Goal: Task Accomplishment & Management: Manage account settings

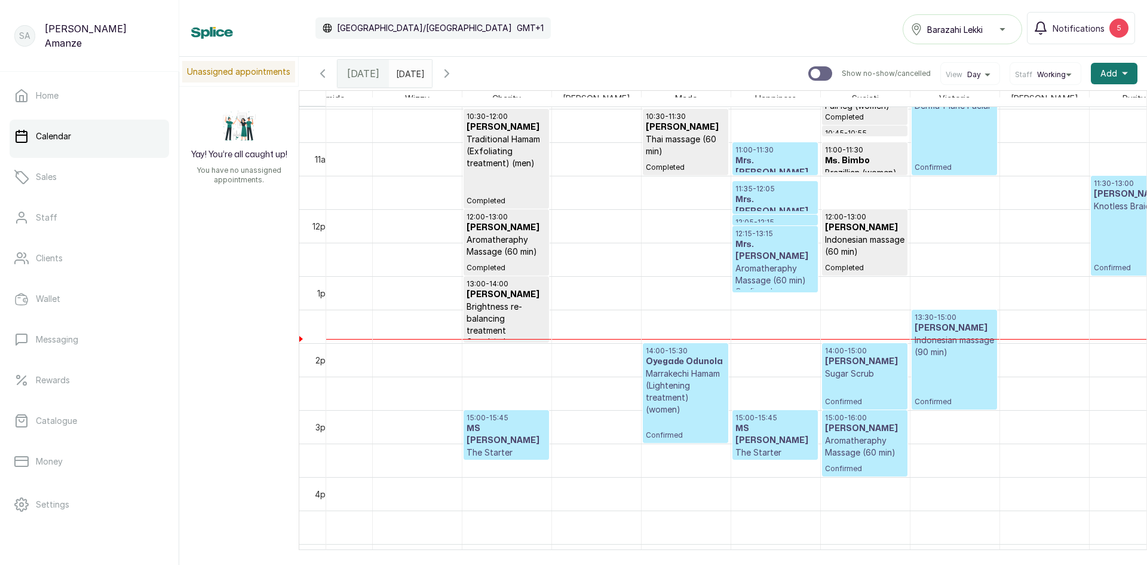
click at [1116, 259] on div "11:30 - 13:00 [PERSON_NAME] Braid (Big) Confirmed" at bounding box center [1133, 226] width 79 height 94
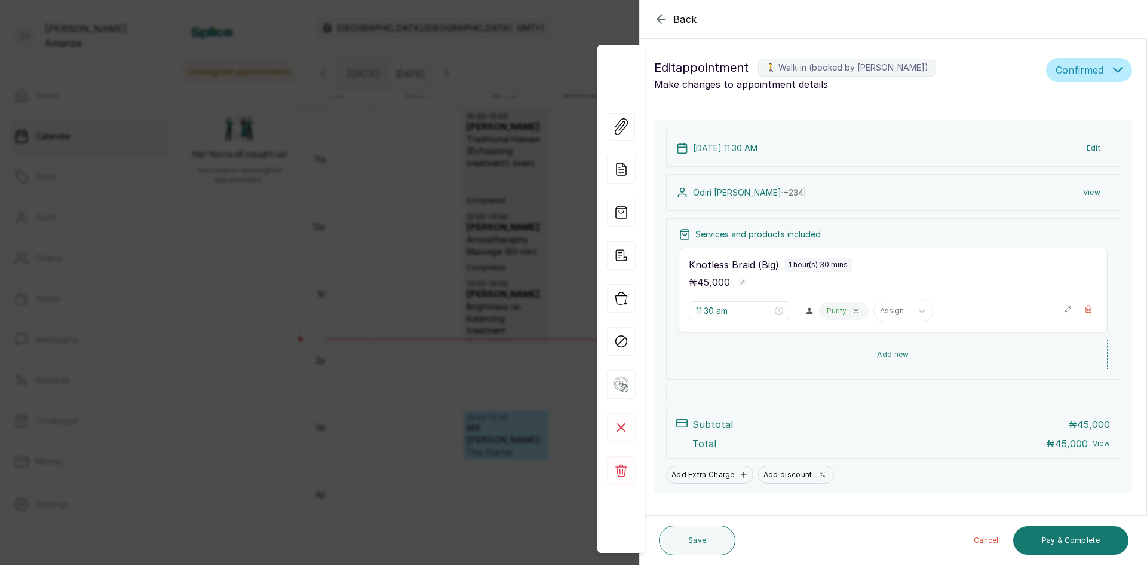
click at [1064, 308] on icon "button" at bounding box center [1068, 309] width 8 height 8
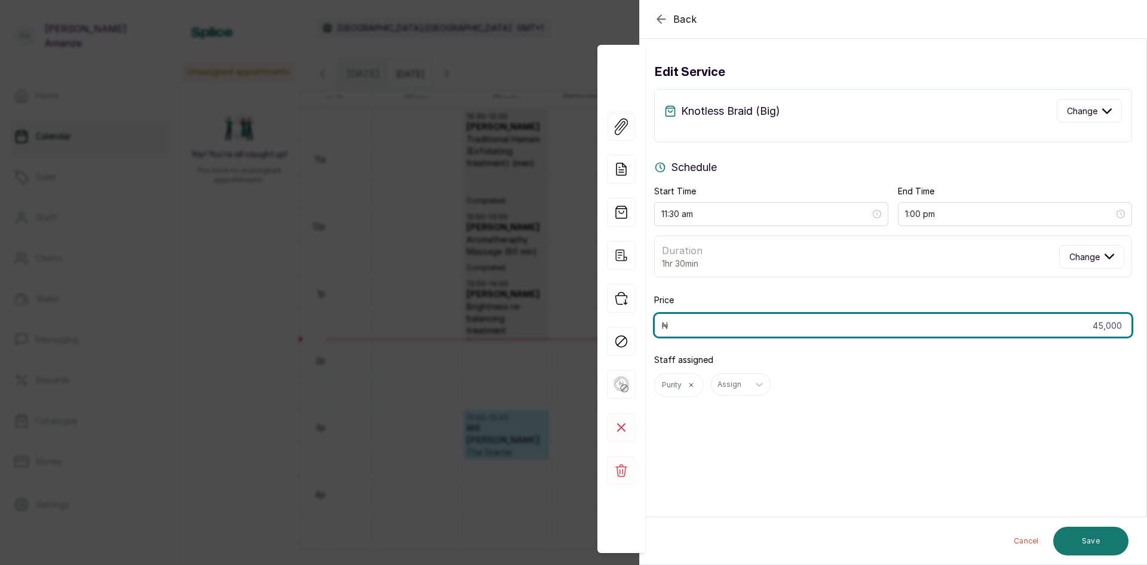
click at [1105, 329] on input "45,000" at bounding box center [893, 325] width 478 height 24
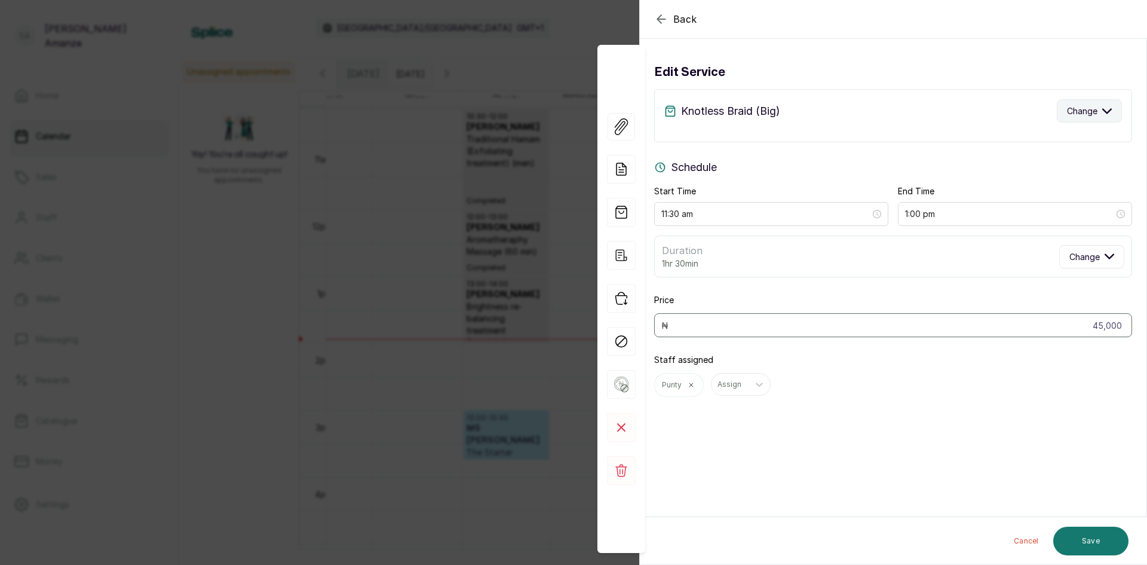
click at [1082, 110] on span "Change" at bounding box center [1082, 111] width 30 height 13
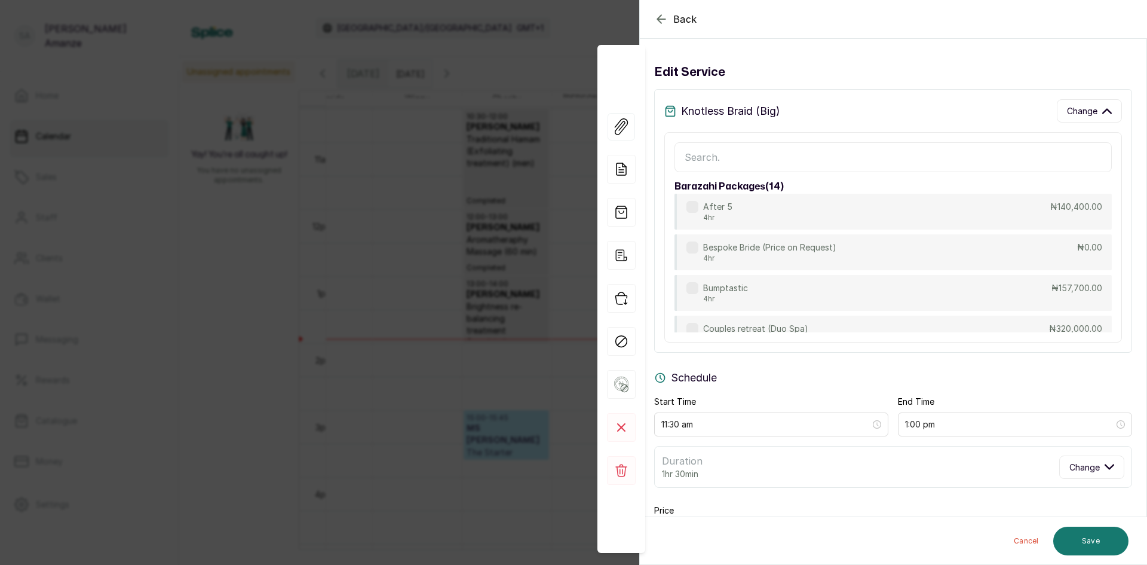
click at [740, 163] on input "text" at bounding box center [893, 157] width 437 height 30
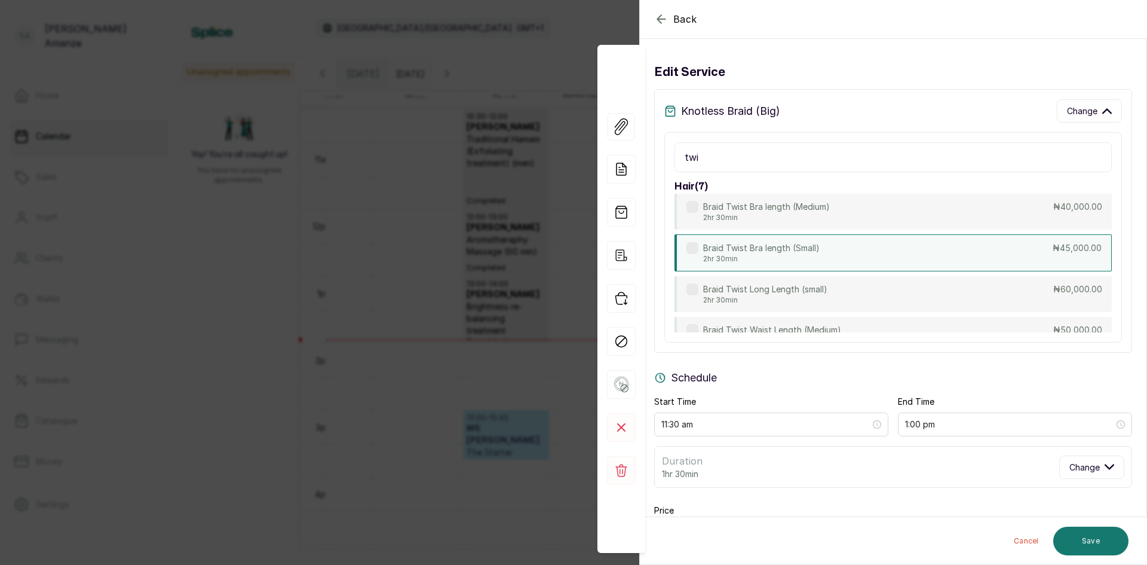
type input "twi"
click at [807, 252] on p "Braid Twist Bra length (Small)" at bounding box center [761, 248] width 117 height 12
type input "2:00 pm"
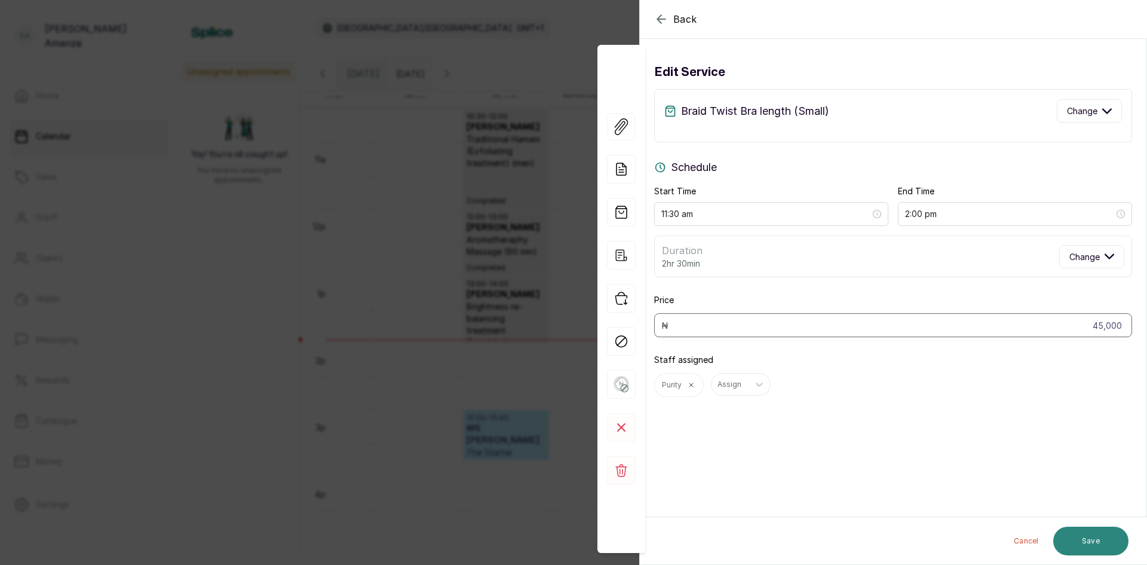
click at [1111, 543] on button "Save" at bounding box center [1091, 541] width 75 height 29
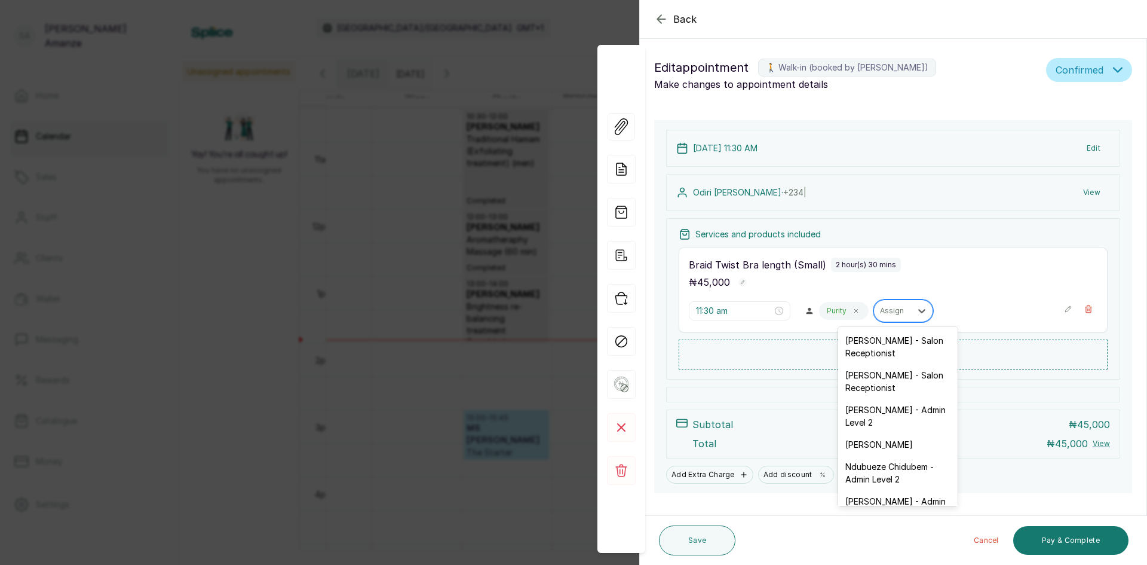
click at [887, 308] on div at bounding box center [892, 310] width 25 height 11
type input "ay"
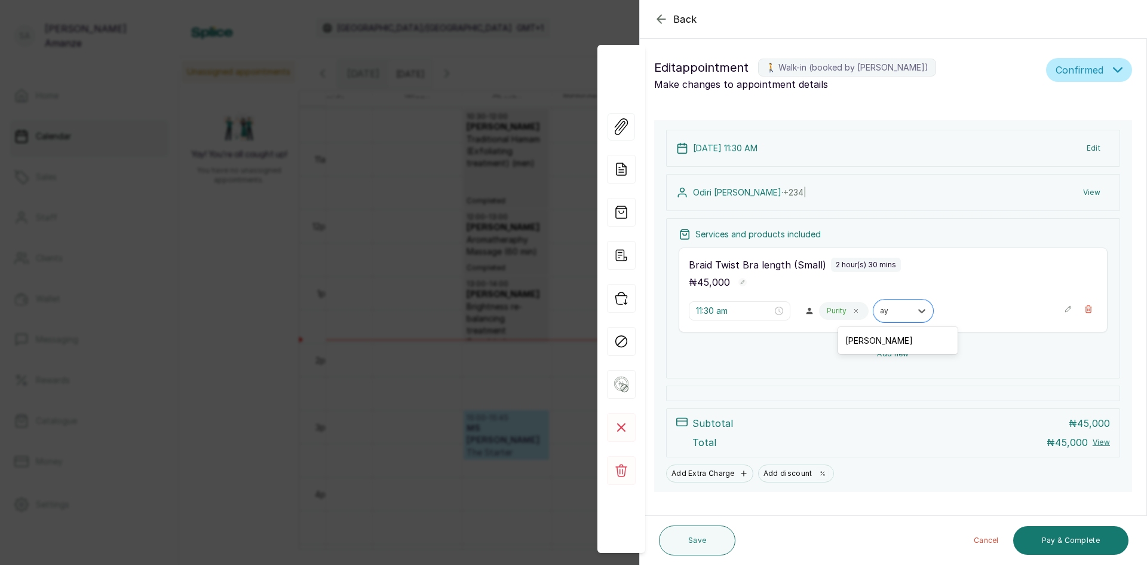
click at [890, 341] on div "[PERSON_NAME]" at bounding box center [898, 340] width 120 height 22
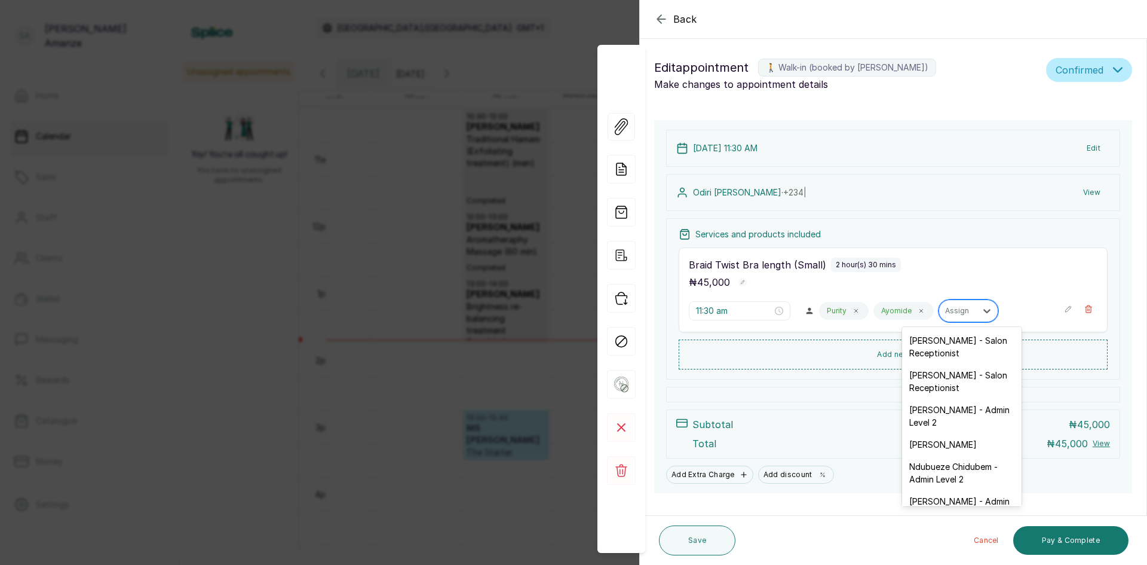
click at [967, 311] on div "Assign" at bounding box center [957, 311] width 37 height 16
click at [956, 449] on div "[PERSON_NAME]" at bounding box center [962, 444] width 120 height 22
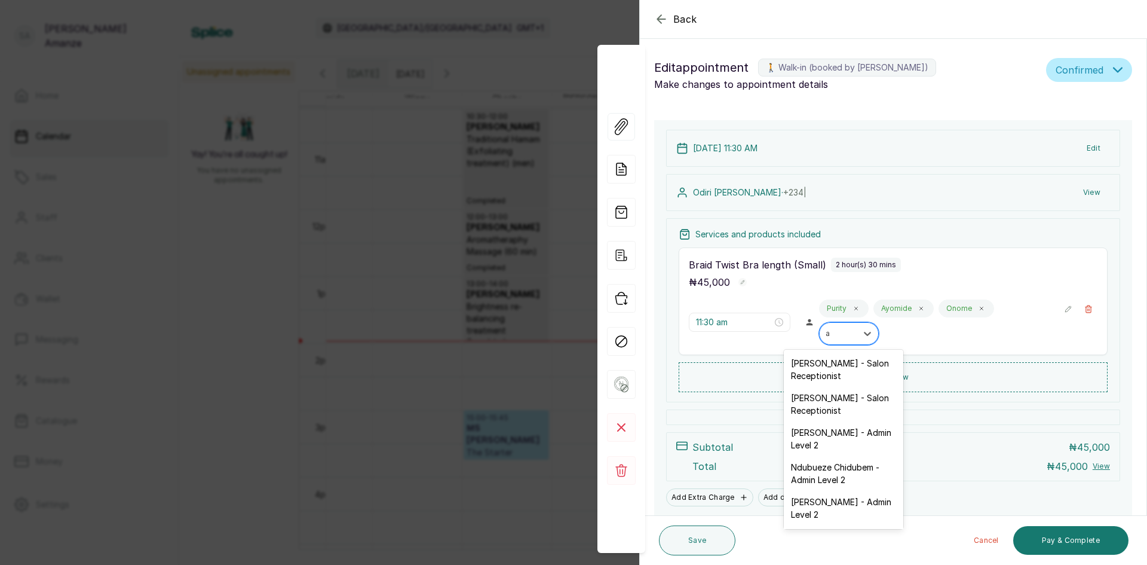
type input "ad"
drag, startPoint x: 810, startPoint y: 366, endPoint x: 819, endPoint y: 459, distance: 93.1
click at [819, 459] on div "[PERSON_NAME] - Admin Level 2 Ndubueze Chidubem - Admin Level 2 [PERSON_NAME] -…" at bounding box center [844, 439] width 120 height 179
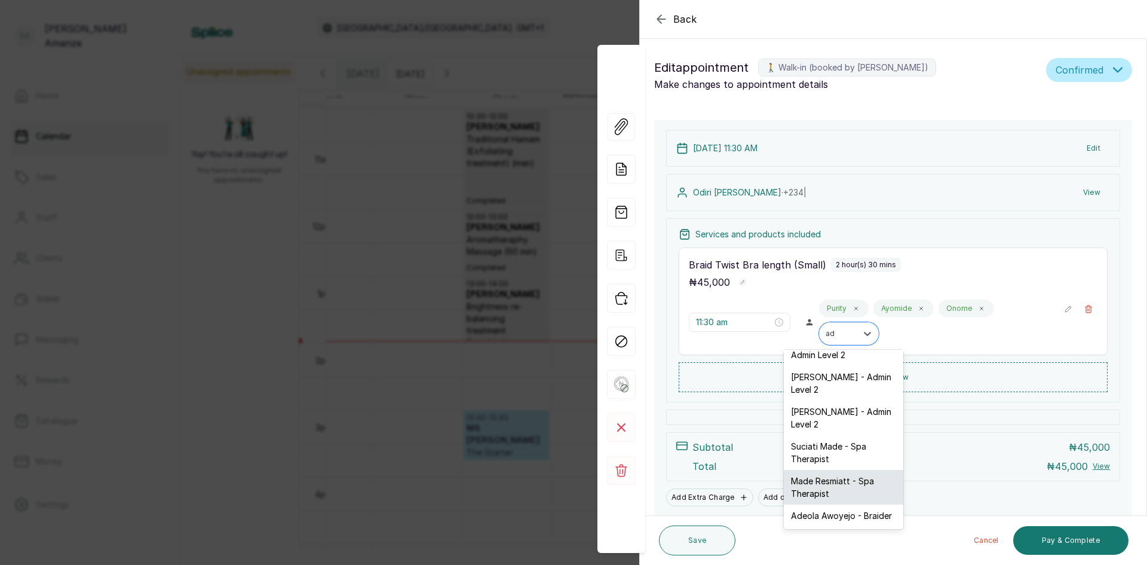
scroll to position [68, 0]
click at [866, 504] on div "Adeola Awoyejo - Braider" at bounding box center [844, 515] width 120 height 22
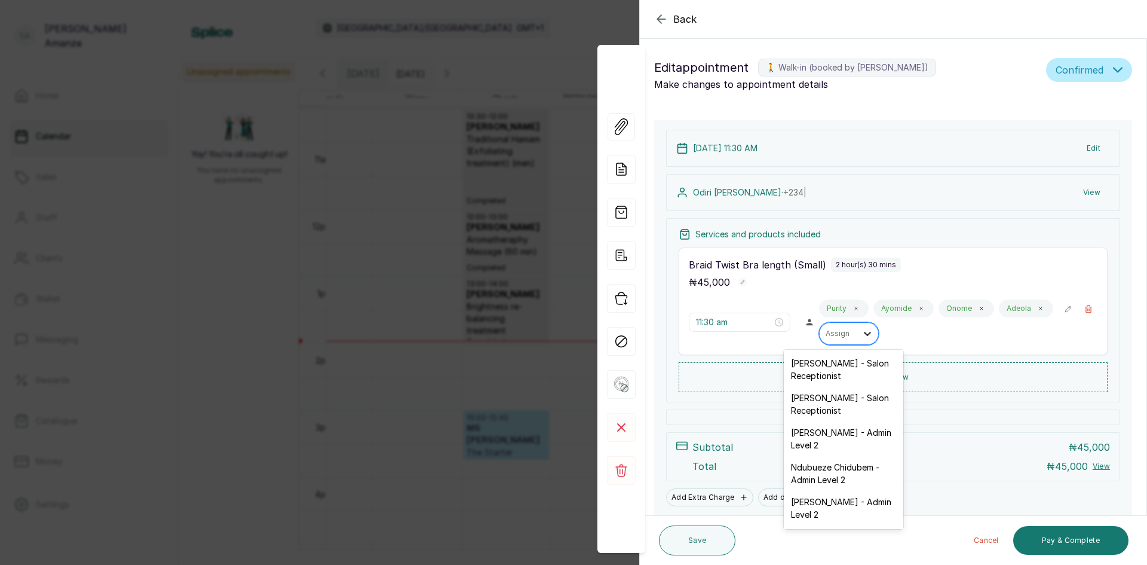
click at [857, 339] on div at bounding box center [868, 334] width 22 height 22
type input "joy"
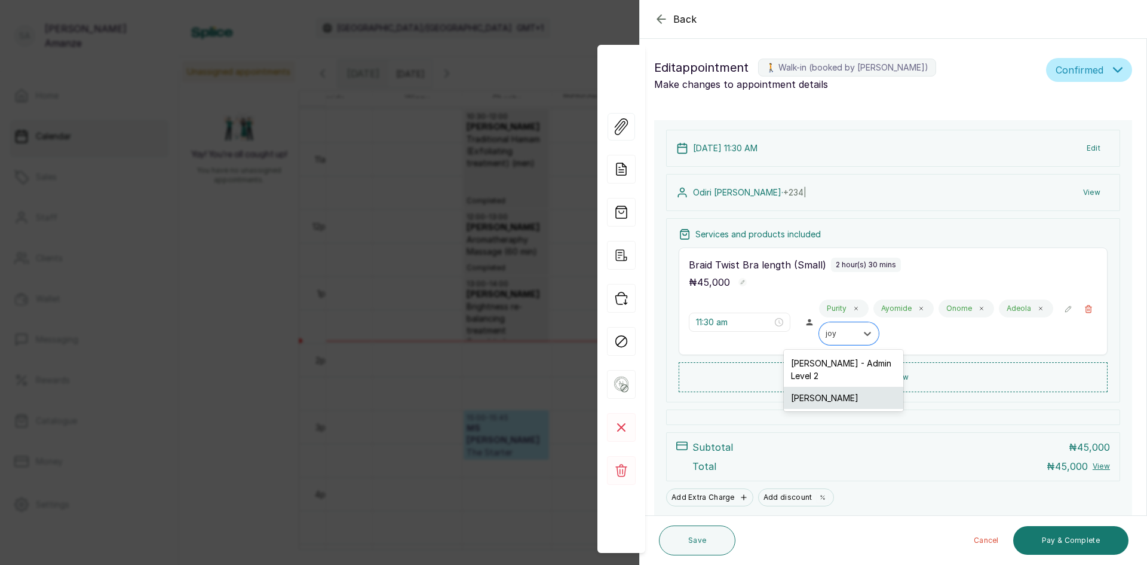
click at [834, 402] on div "[PERSON_NAME]" at bounding box center [844, 398] width 120 height 22
click at [1065, 538] on button "Pay & Complete" at bounding box center [1071, 540] width 115 height 29
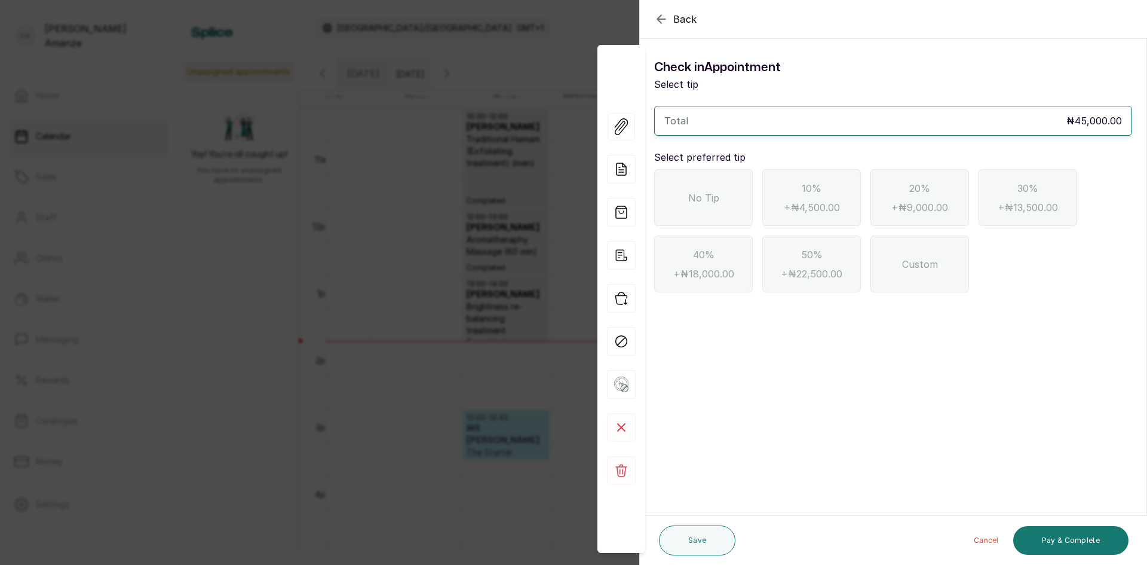
click at [727, 202] on div "No Tip" at bounding box center [703, 197] width 99 height 57
click at [1070, 541] on button "Pay & Complete" at bounding box center [1071, 540] width 115 height 29
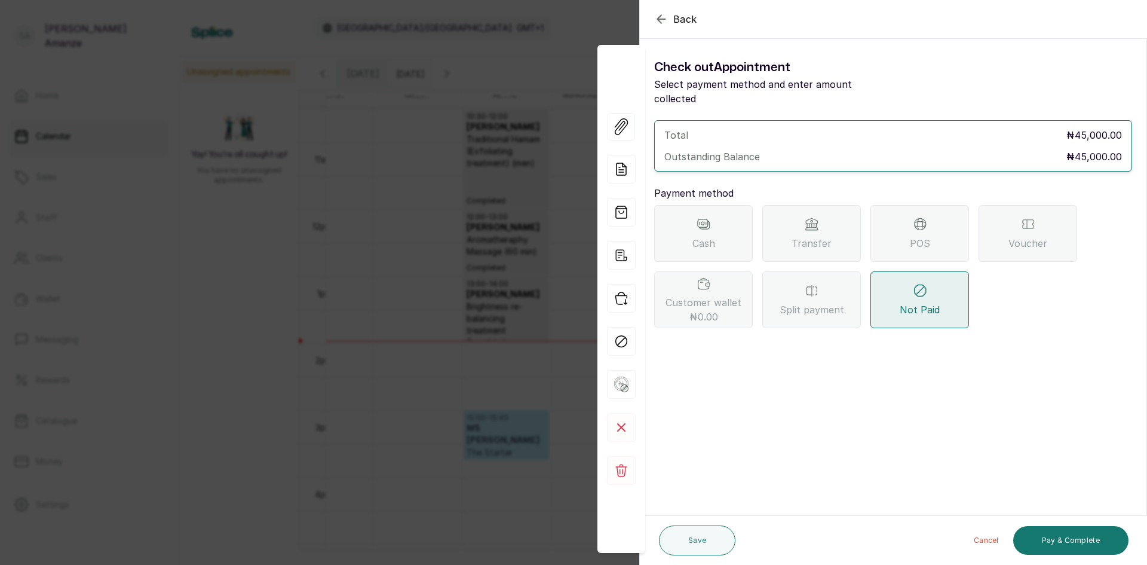
click at [905, 227] on div "POS" at bounding box center [920, 233] width 99 height 57
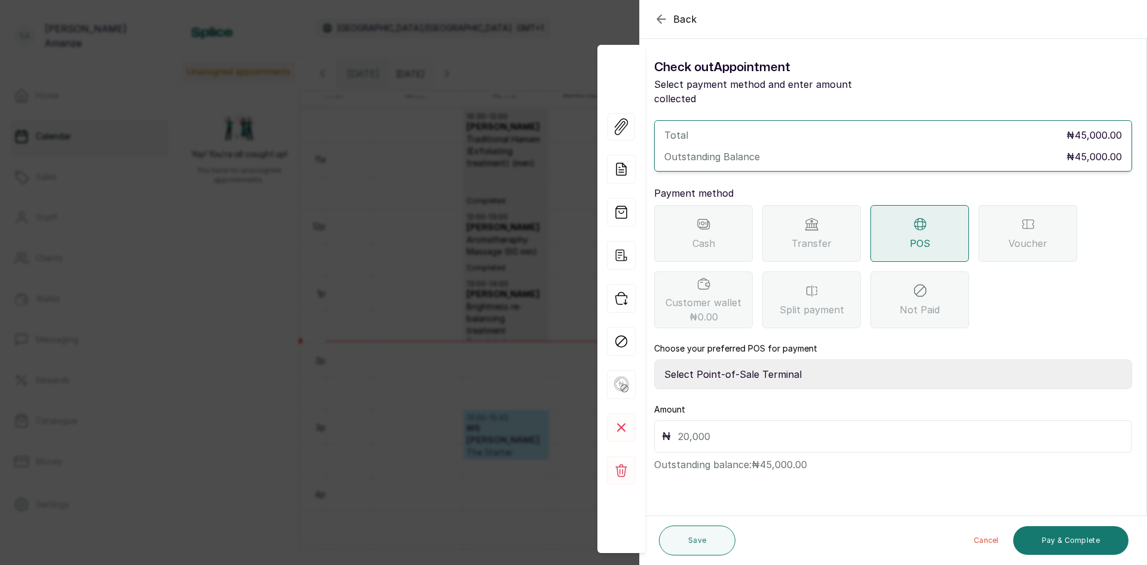
click at [742, 360] on select "Select Point-of-Sale Terminal [GEOGRAPHIC_DATA] POS Paystack-Titan Access POS A…" at bounding box center [893, 374] width 478 height 30
select select "167b6f8a-d5d1-4786-a93b-04c747e16f1a"
click at [654, 359] on select "Select Point-of-Sale Terminal [GEOGRAPHIC_DATA] POS Paystack-Titan Access POS A…" at bounding box center [893, 374] width 478 height 30
click at [735, 429] on input "text" at bounding box center [901, 436] width 446 height 17
type input "45,000"
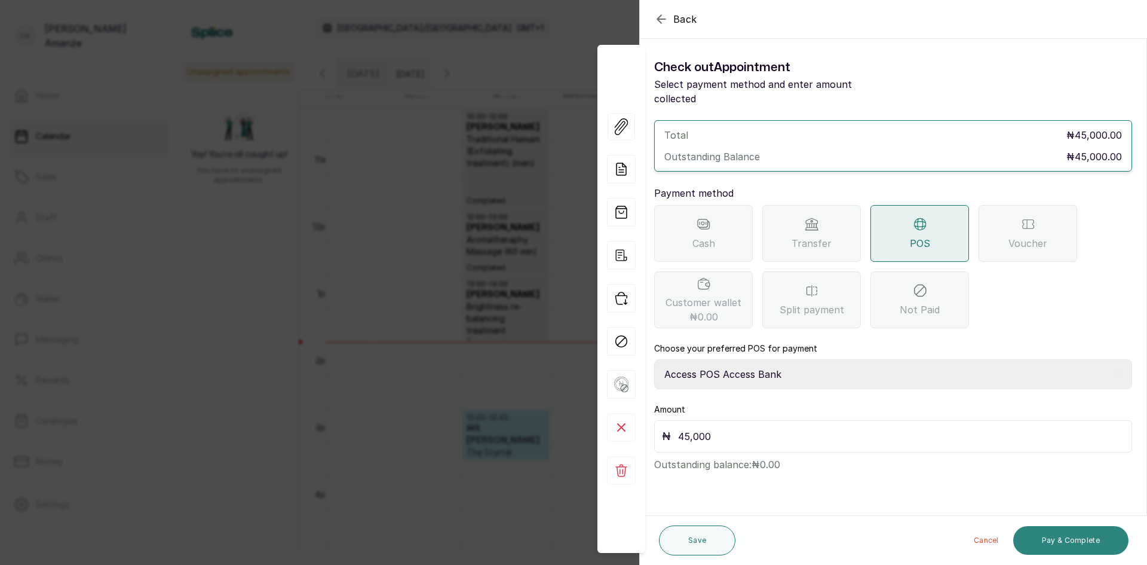
click at [1054, 530] on button "Pay & Complete" at bounding box center [1071, 540] width 115 height 29
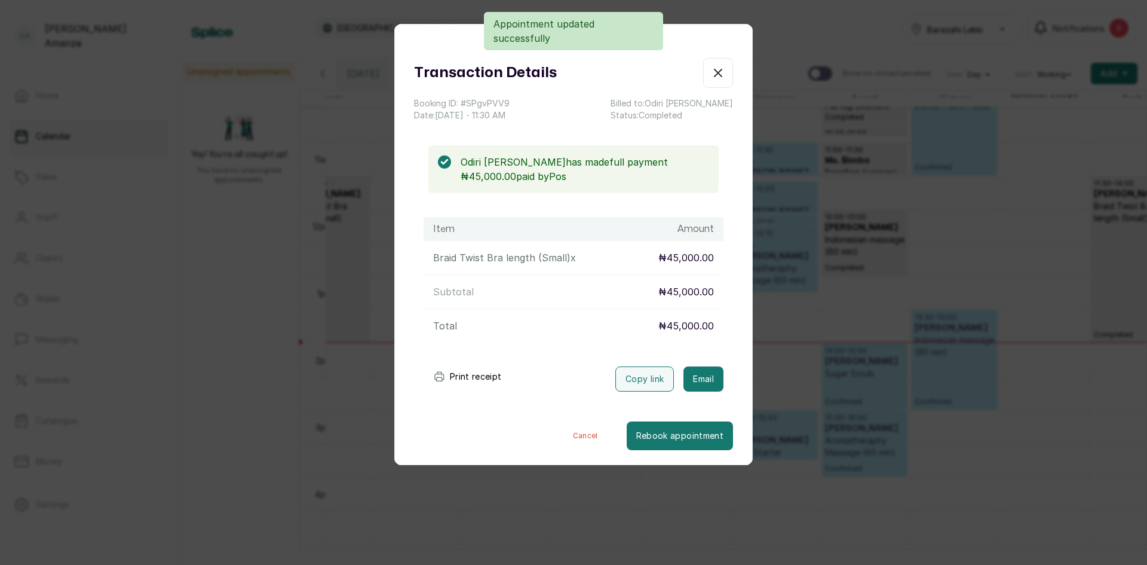
click at [715, 74] on icon "button" at bounding box center [718, 72] width 7 height 7
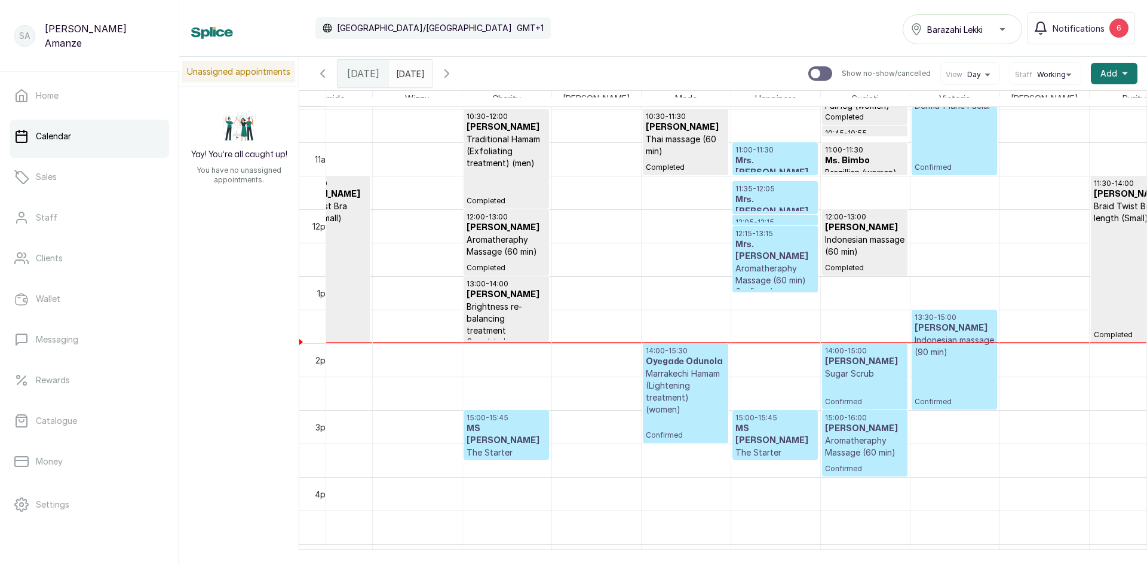
click at [681, 397] on p "Marrakechi Hamam (Lightening treatment) (women)" at bounding box center [685, 392] width 79 height 48
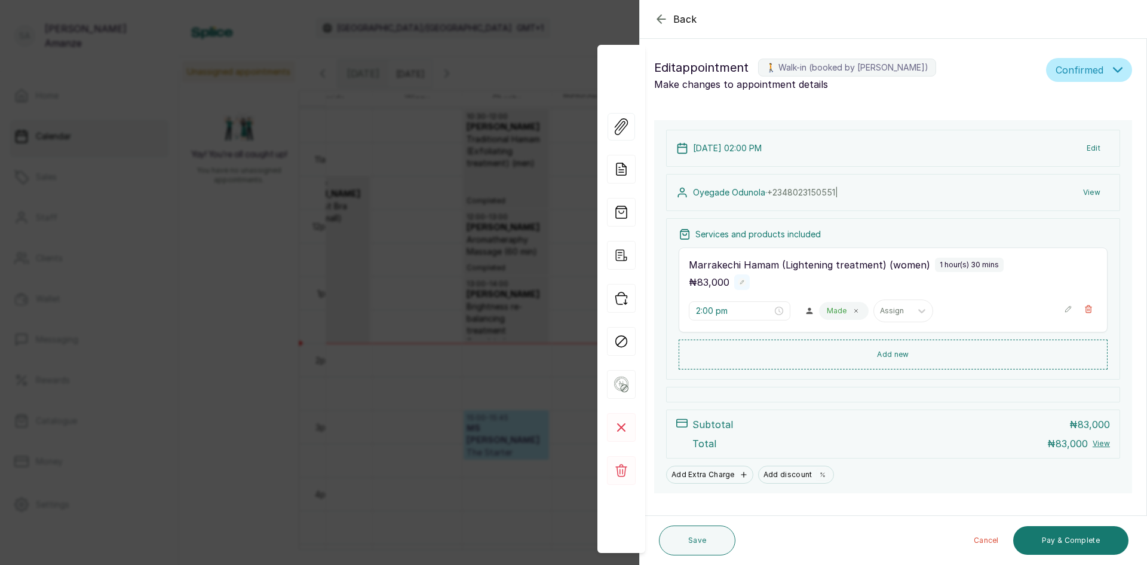
click at [738, 282] on icon "button" at bounding box center [742, 282] width 8 height 8
click at [1064, 313] on icon "button" at bounding box center [1068, 312] width 8 height 8
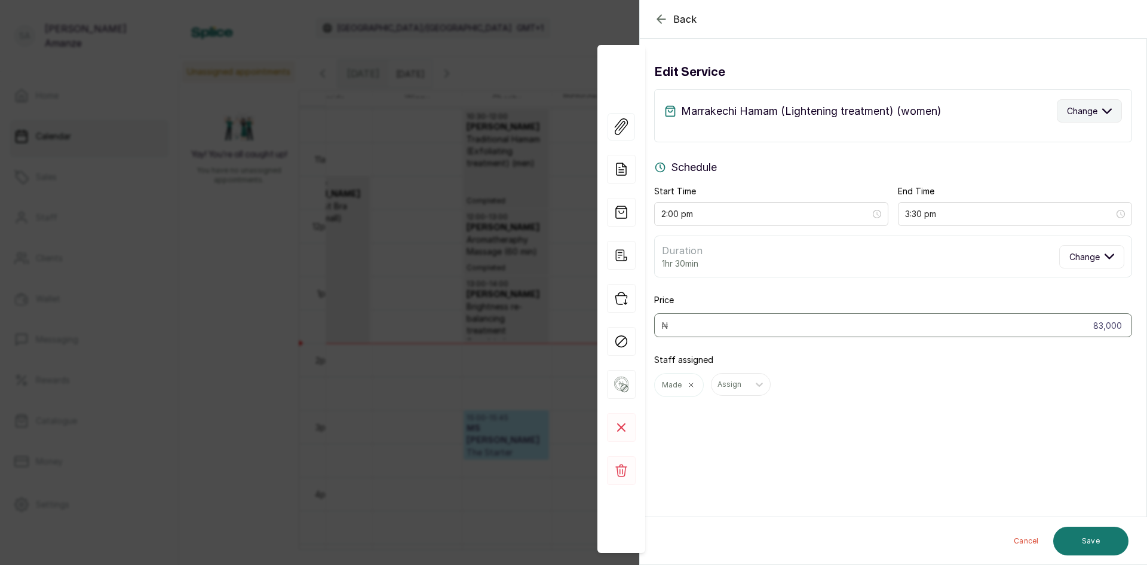
click at [1103, 114] on icon "button" at bounding box center [1108, 111] width 10 height 10
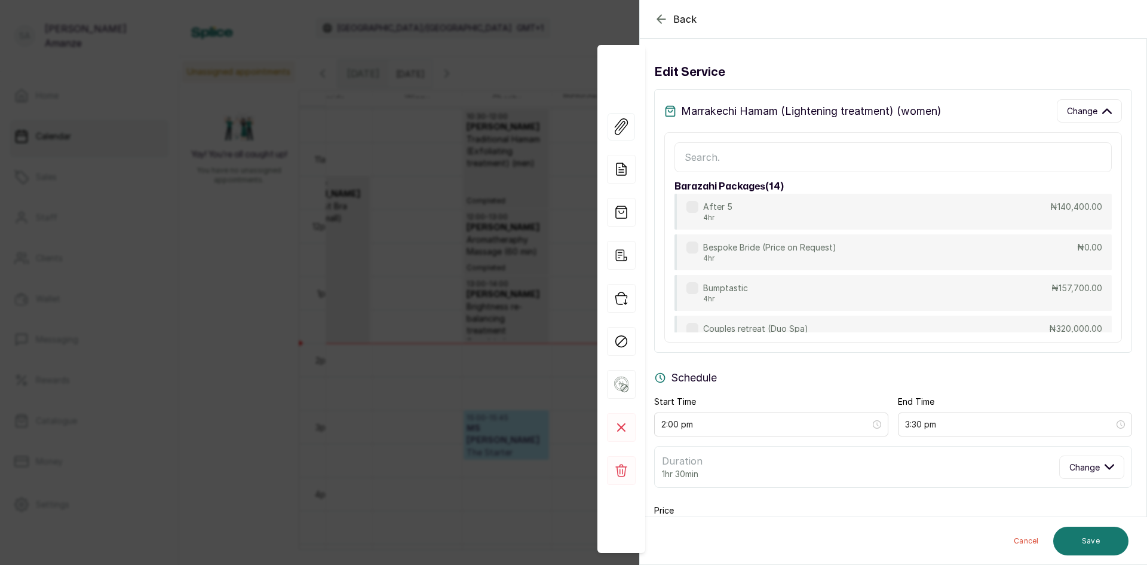
click at [773, 166] on input "text" at bounding box center [893, 157] width 437 height 30
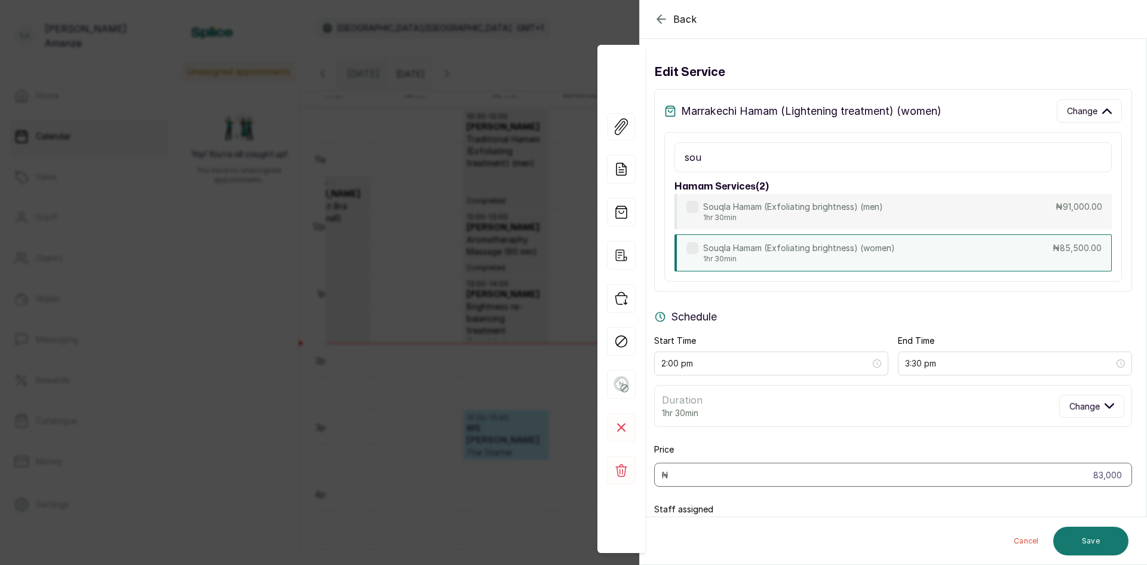
type input "sou"
click at [779, 262] on p "1hr 30min" at bounding box center [799, 259] width 192 height 10
type input "85,500"
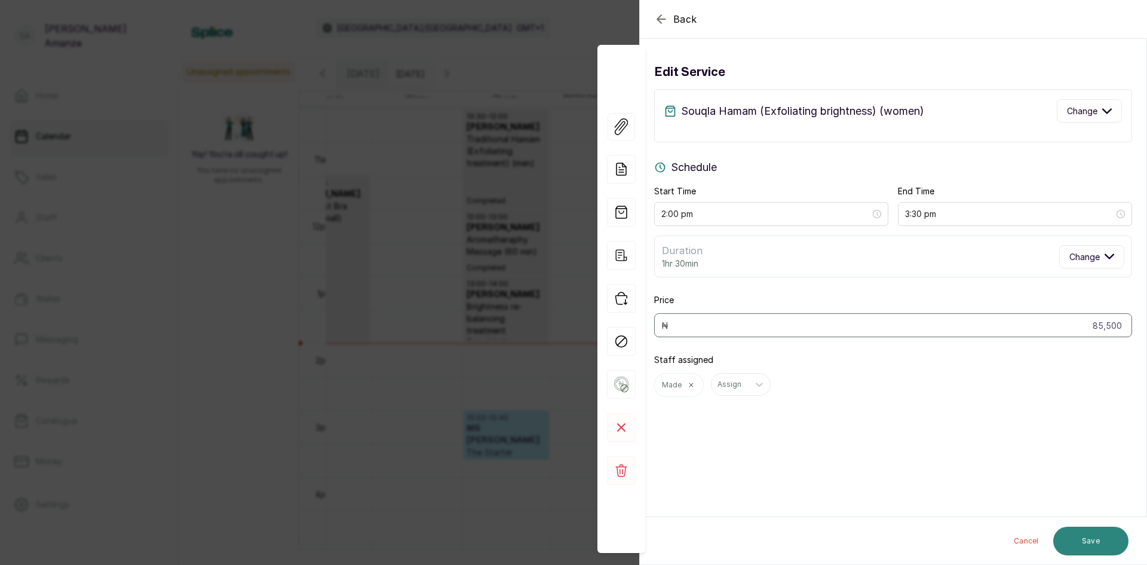
click at [1078, 537] on button "Save" at bounding box center [1091, 541] width 75 height 29
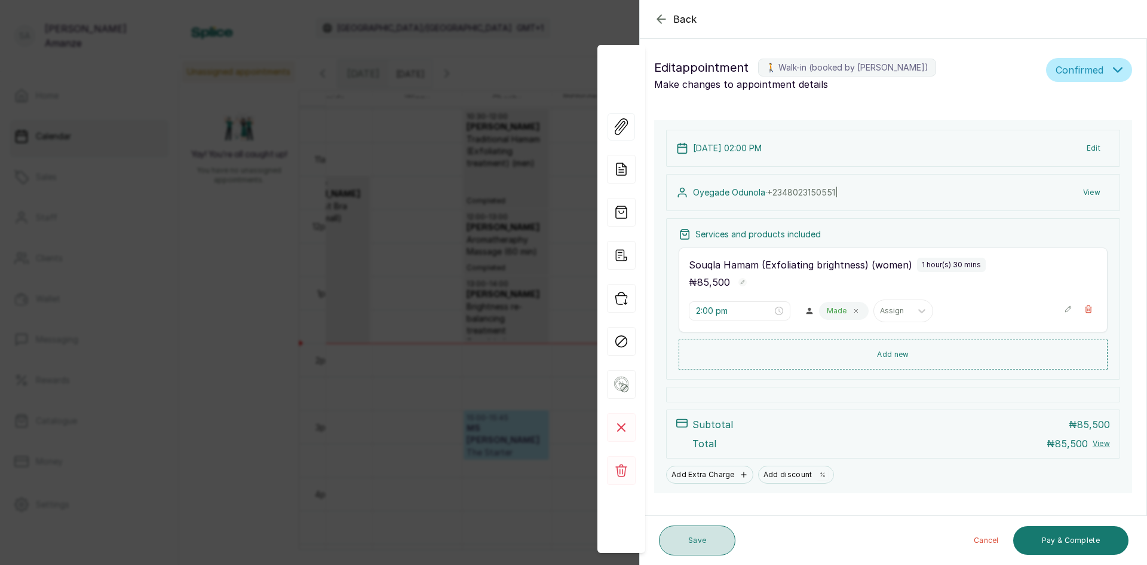
click at [685, 537] on button "Save" at bounding box center [697, 540] width 76 height 30
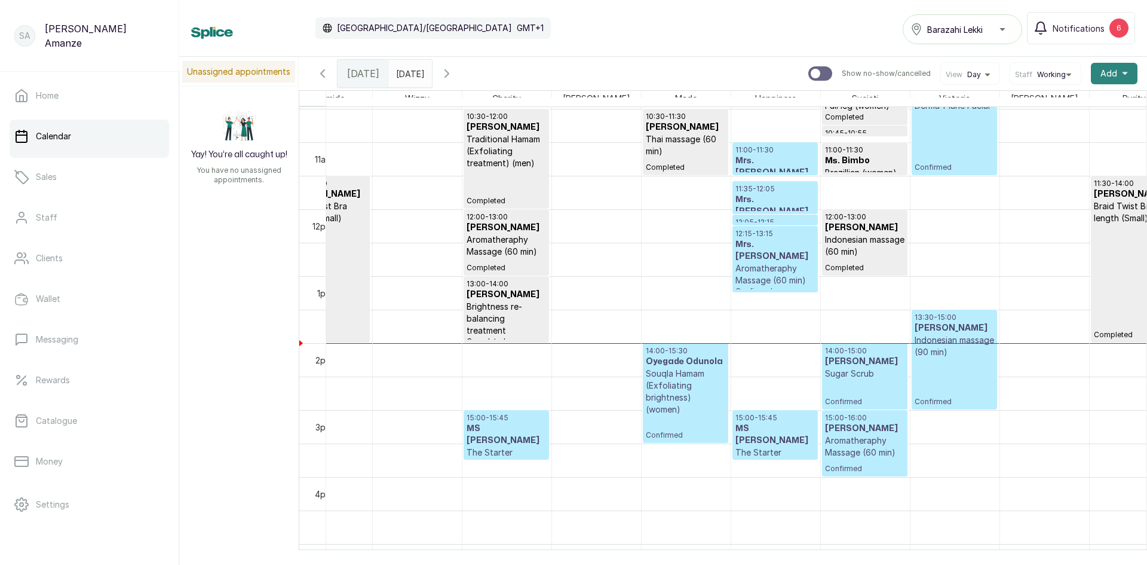
click at [1101, 73] on span "Add" at bounding box center [1109, 74] width 17 height 12
click at [1053, 131] on span "New Sale" at bounding box center [1071, 130] width 115 height 14
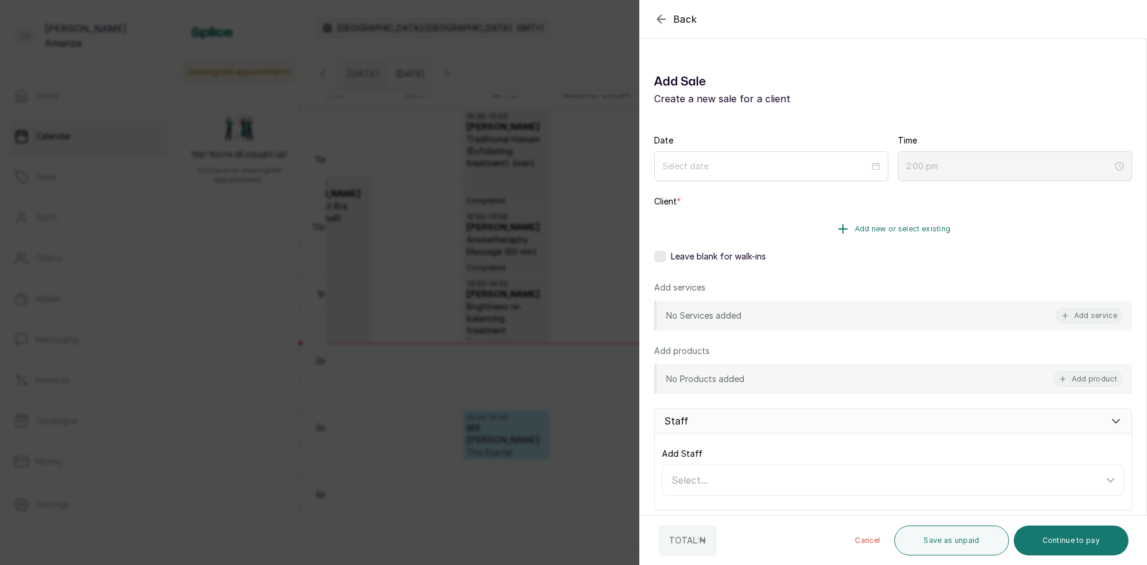
click at [789, 235] on button "Add new or select existing" at bounding box center [893, 228] width 478 height 33
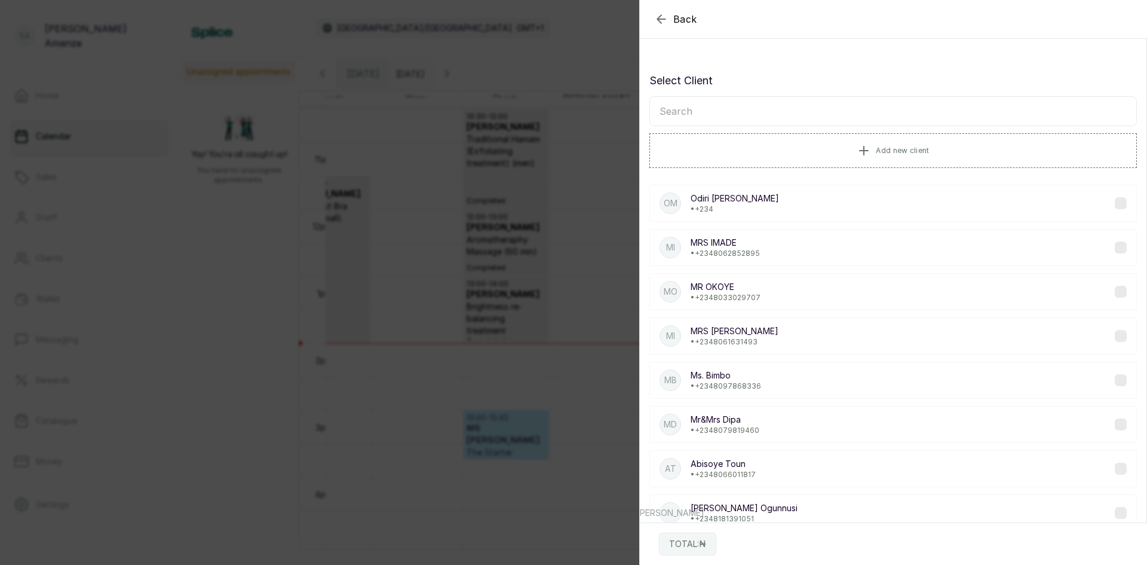
drag, startPoint x: 784, startPoint y: 126, endPoint x: 789, endPoint y: 116, distance: 10.7
click at [786, 120] on input "text" at bounding box center [894, 111] width 488 height 30
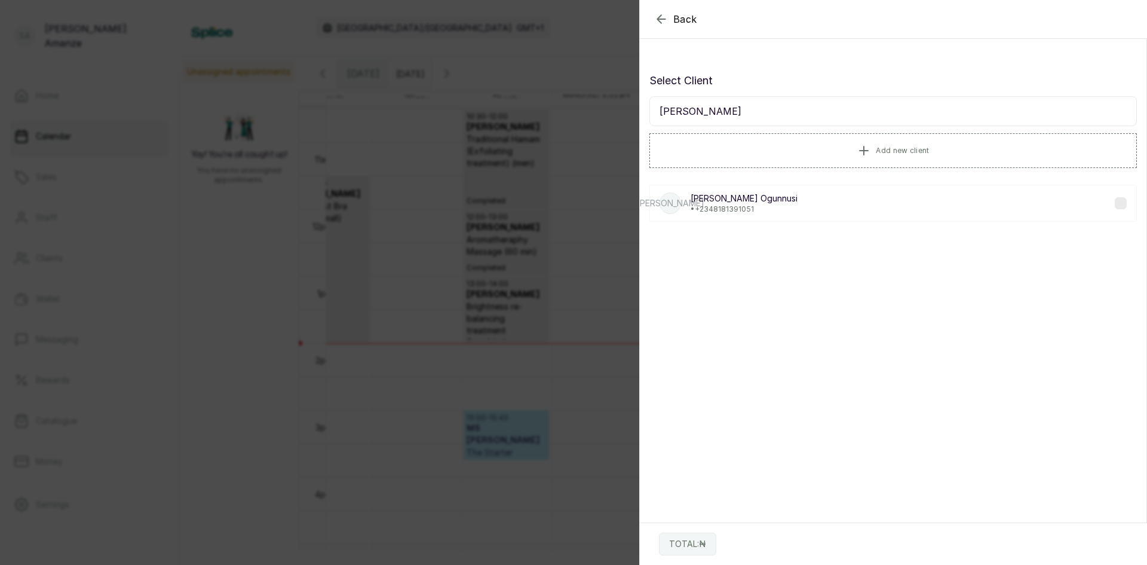
type input "[PERSON_NAME]"
click at [725, 204] on p "[PERSON_NAME]" at bounding box center [744, 198] width 107 height 12
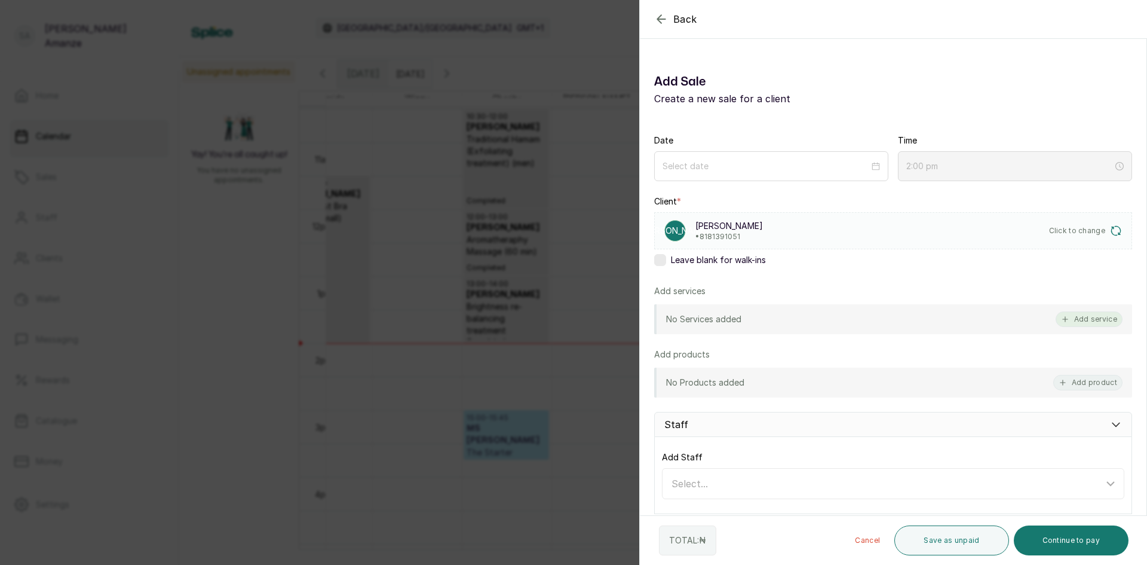
click at [1082, 318] on button "Add service" at bounding box center [1089, 319] width 67 height 16
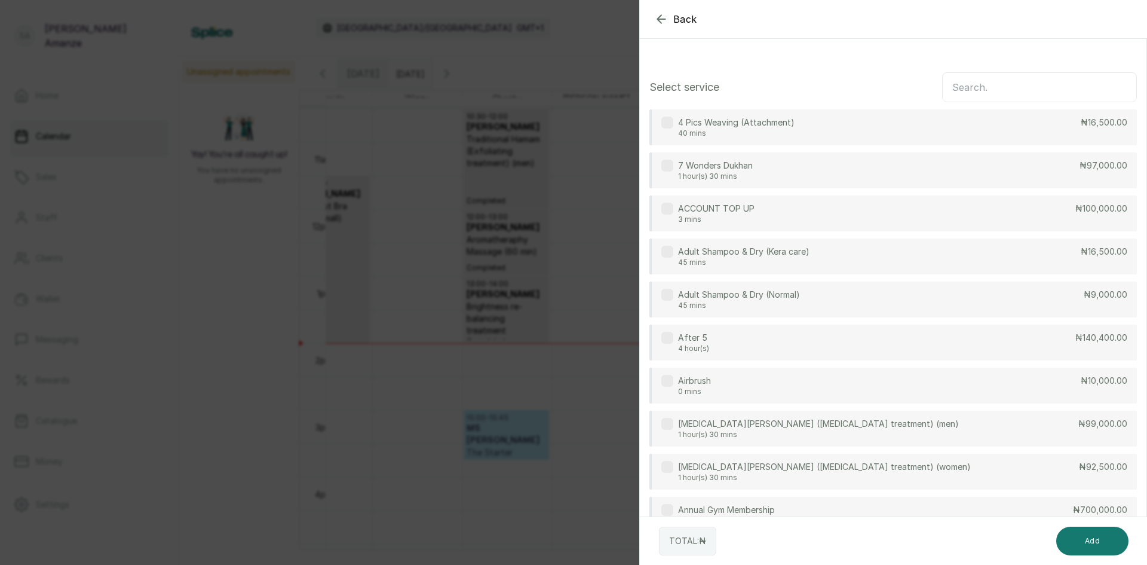
click at [978, 78] on input "text" at bounding box center [1039, 87] width 195 height 30
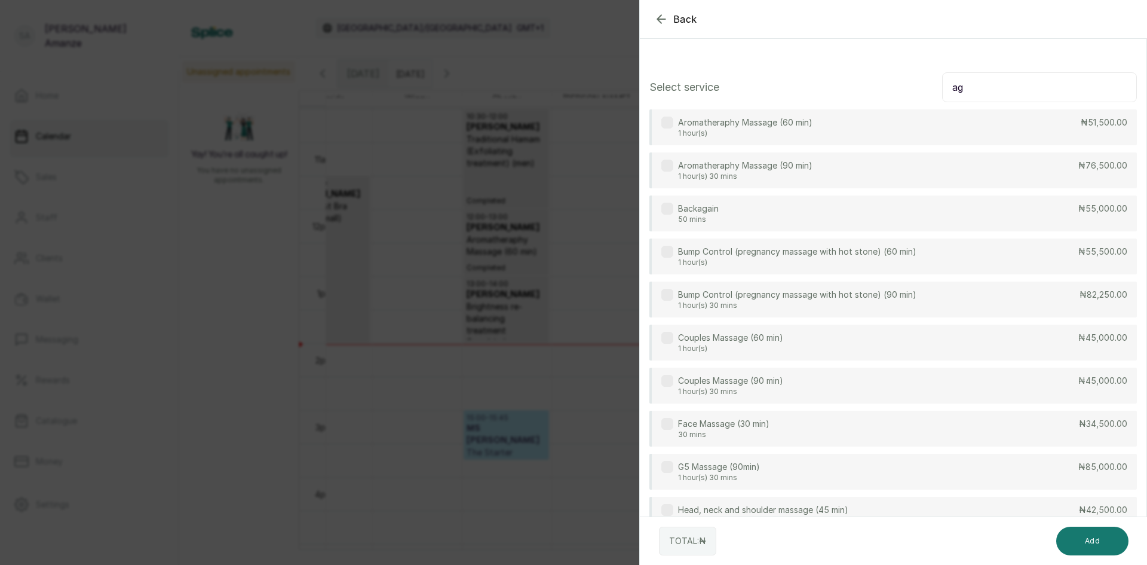
type input "a"
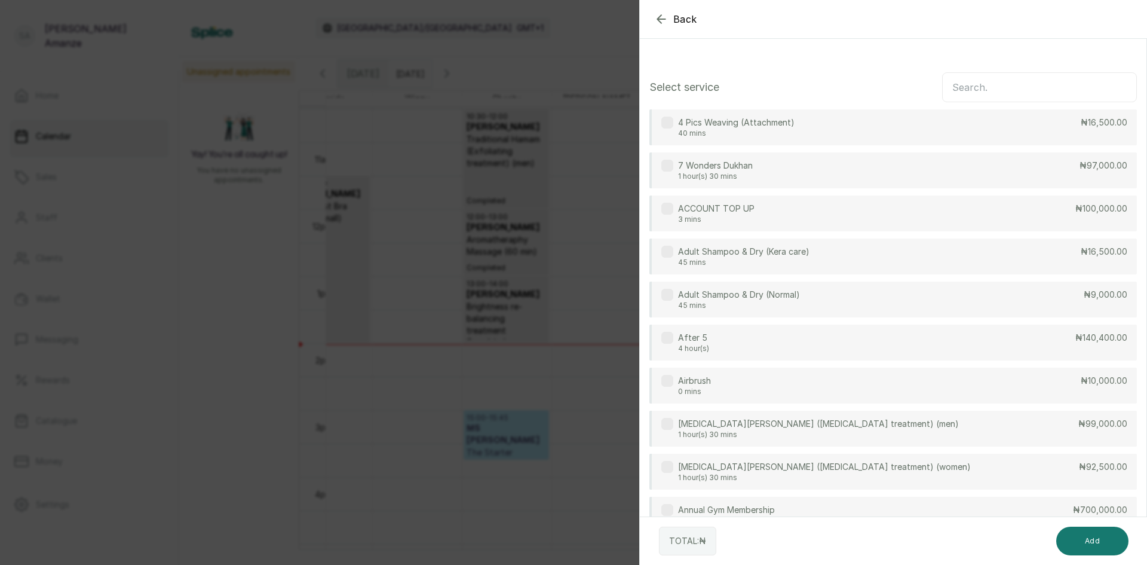
click at [672, 25] on button "Back" at bounding box center [675, 19] width 43 height 14
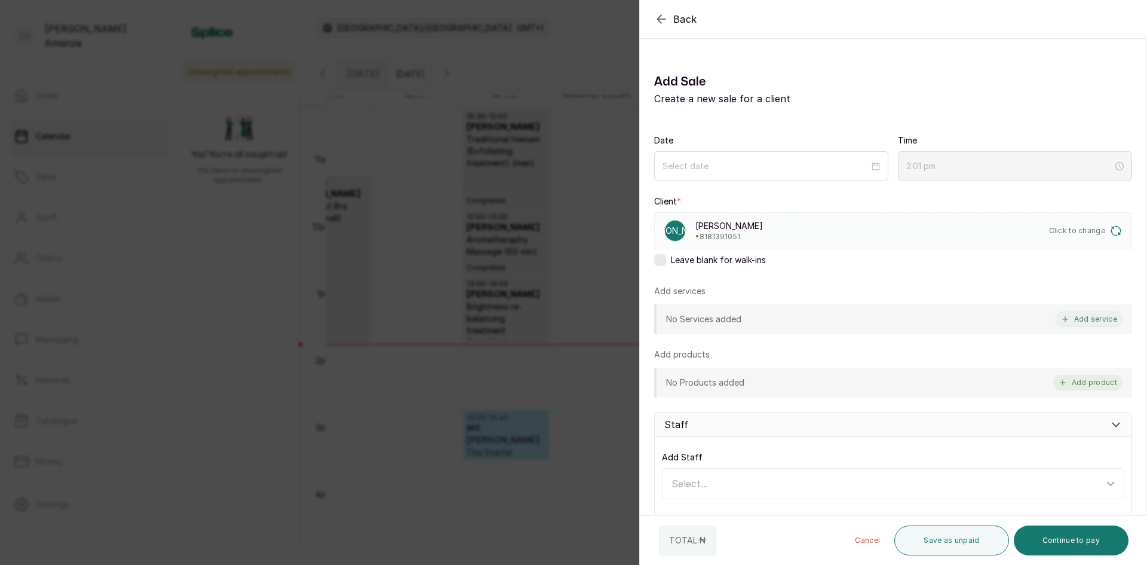
click at [1107, 384] on button "Add product" at bounding box center [1088, 383] width 69 height 16
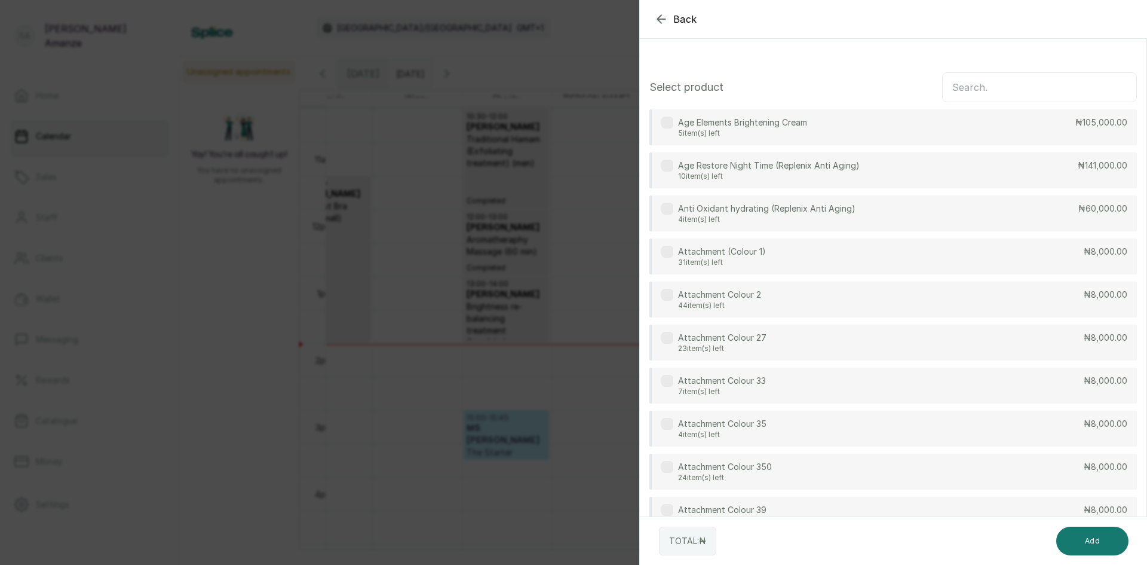
click at [950, 96] on input "text" at bounding box center [1039, 87] width 195 height 30
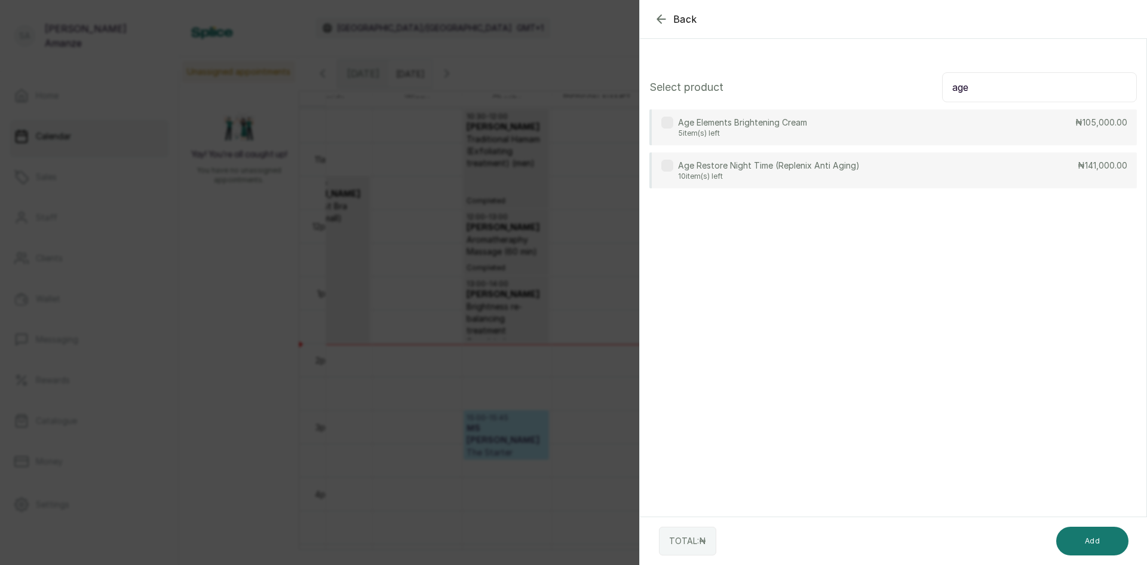
type input "age"
click at [780, 131] on p "5 item(s) left" at bounding box center [742, 133] width 129 height 10
click at [1074, 541] on button "Add" at bounding box center [1093, 541] width 72 height 29
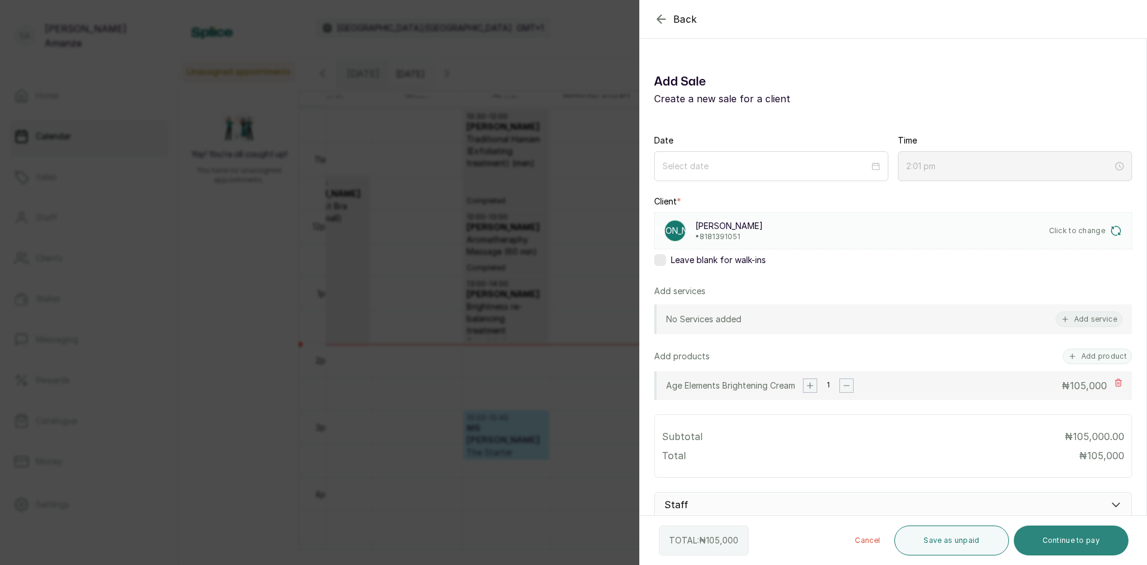
click at [1054, 535] on button "Continue to pay" at bounding box center [1071, 540] width 115 height 30
click at [815, 172] on input at bounding box center [766, 165] width 208 height 13
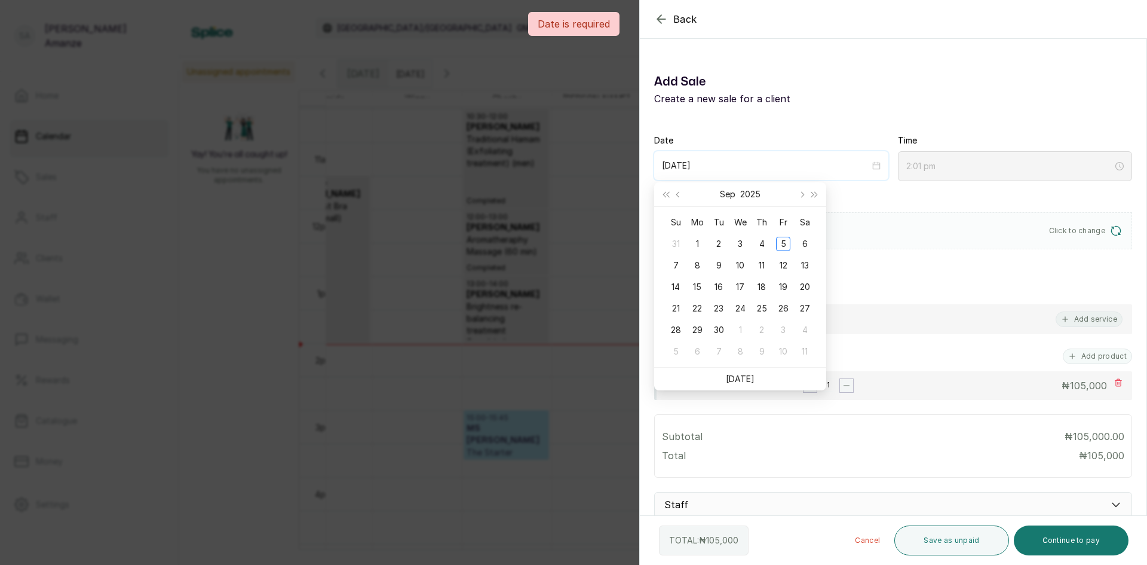
type input "[DATE]"
drag, startPoint x: 718, startPoint y: 387, endPoint x: 730, endPoint y: 378, distance: 15.3
click at [719, 387] on ul "[DATE]" at bounding box center [740, 379] width 172 height 23
type input "[DATE]"
click at [780, 365] on div "Su Mo Tu We Th Fr Sa 31 1 2 3 4 5 6 7 8 9 10 11 12 13 14 15 16 17 18 19 20 21 2…" at bounding box center [740, 287] width 172 height 160
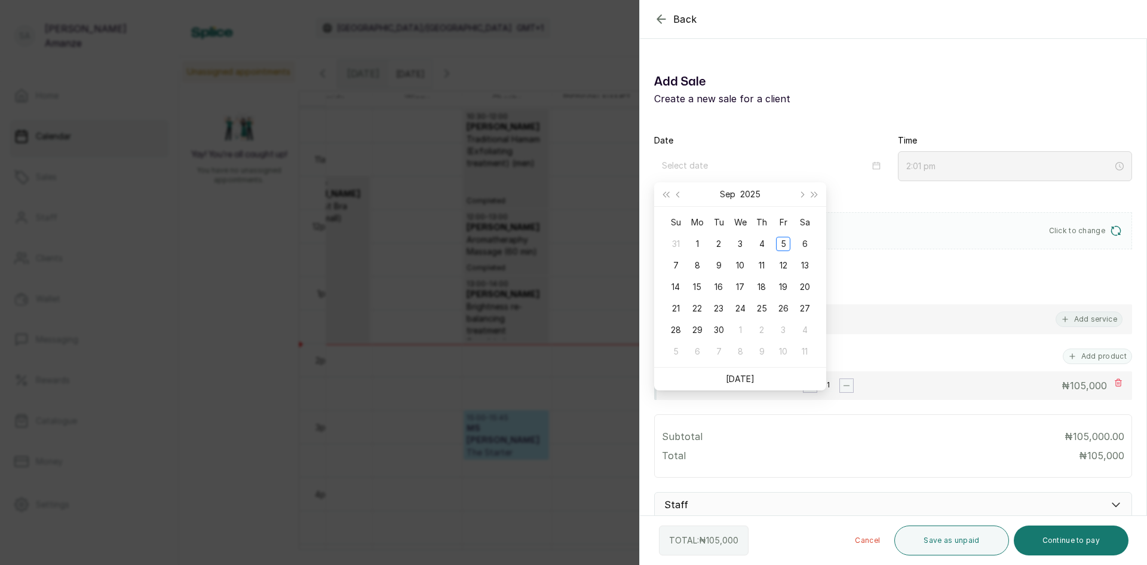
click at [779, 374] on ul "[DATE]" at bounding box center [740, 379] width 172 height 23
drag, startPoint x: 726, startPoint y: 372, endPoint x: 737, endPoint y: 378, distance: 13.1
click at [727, 372] on ul "[DATE]" at bounding box center [740, 379] width 172 height 23
click at [737, 378] on link "[DATE]" at bounding box center [740, 379] width 29 height 10
type input "[DATE]"
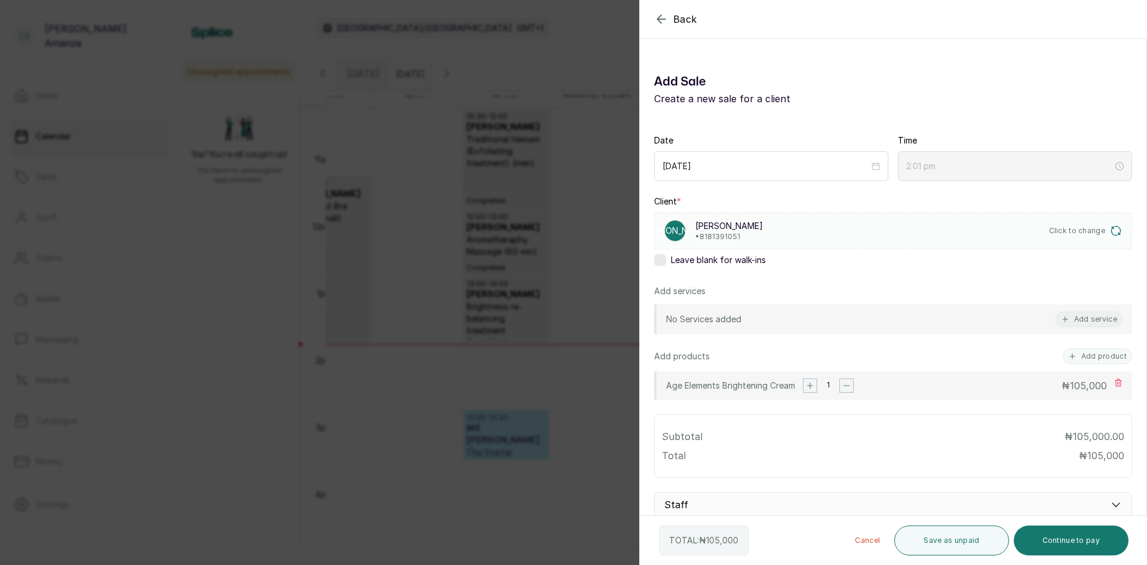
click at [1113, 167] on div "2:01 pm" at bounding box center [1016, 166] width 218 height 13
click at [1049, 543] on button "Continue to pay" at bounding box center [1071, 540] width 115 height 30
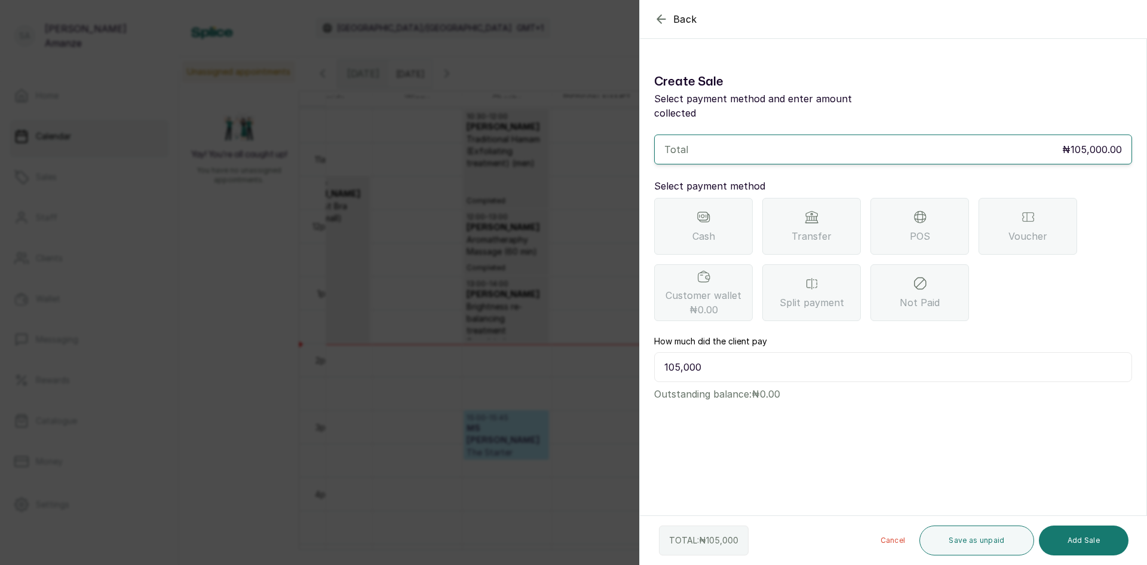
click at [919, 229] on span "POS" at bounding box center [920, 236] width 20 height 14
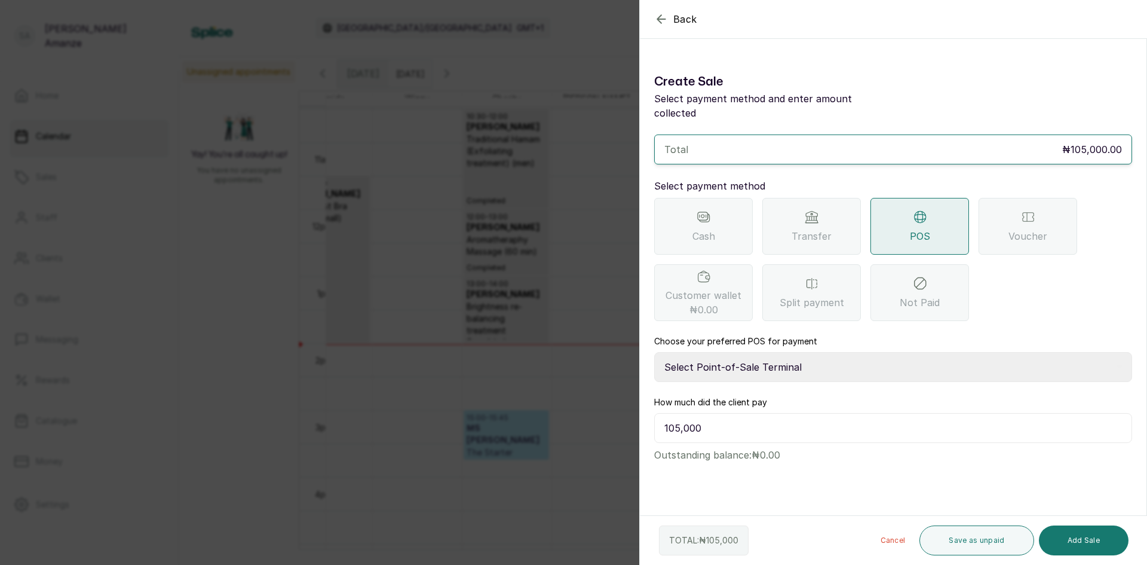
click at [771, 355] on select "Select Point-of-Sale Terminal [GEOGRAPHIC_DATA] POS Paystack-Titan Access POS A…" at bounding box center [893, 367] width 478 height 30
select select "167b6f8a-d5d1-4786-a93b-04c747e16f1a"
click at [654, 352] on select "Select Point-of-Sale Terminal [GEOGRAPHIC_DATA] POS Paystack-Titan Access POS A…" at bounding box center [893, 367] width 478 height 30
click at [1095, 543] on button "Add Sale" at bounding box center [1084, 540] width 90 height 30
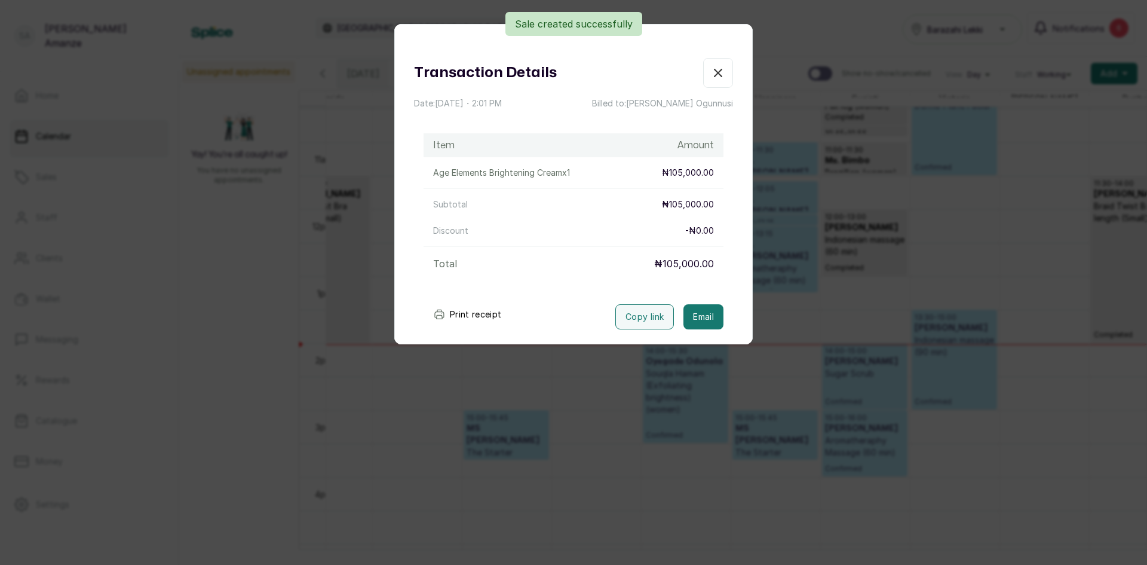
click at [715, 79] on icon "button" at bounding box center [718, 73] width 14 height 14
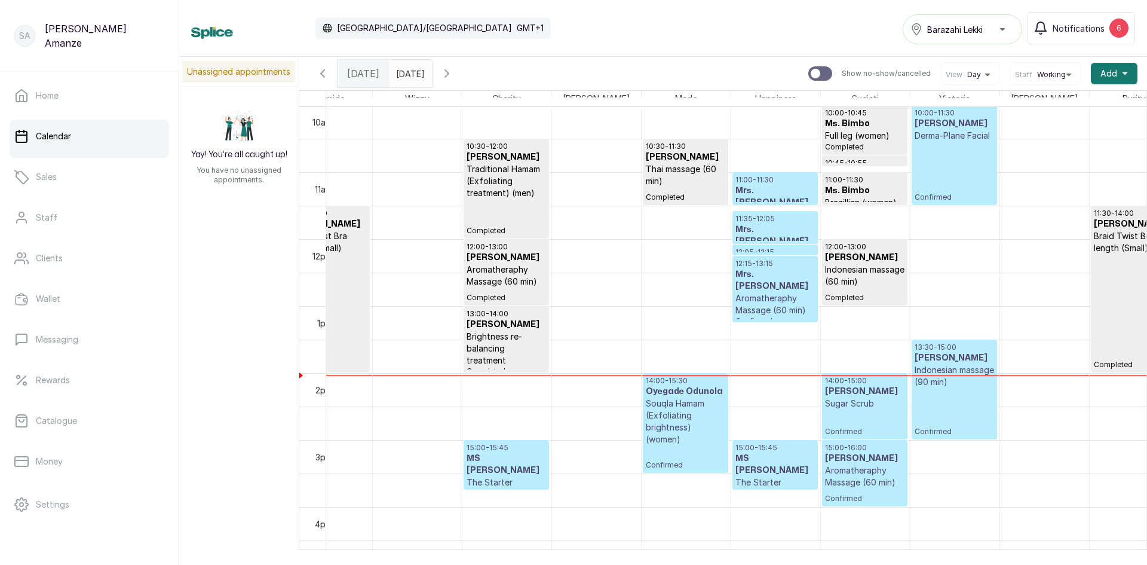
scroll to position [641, 0]
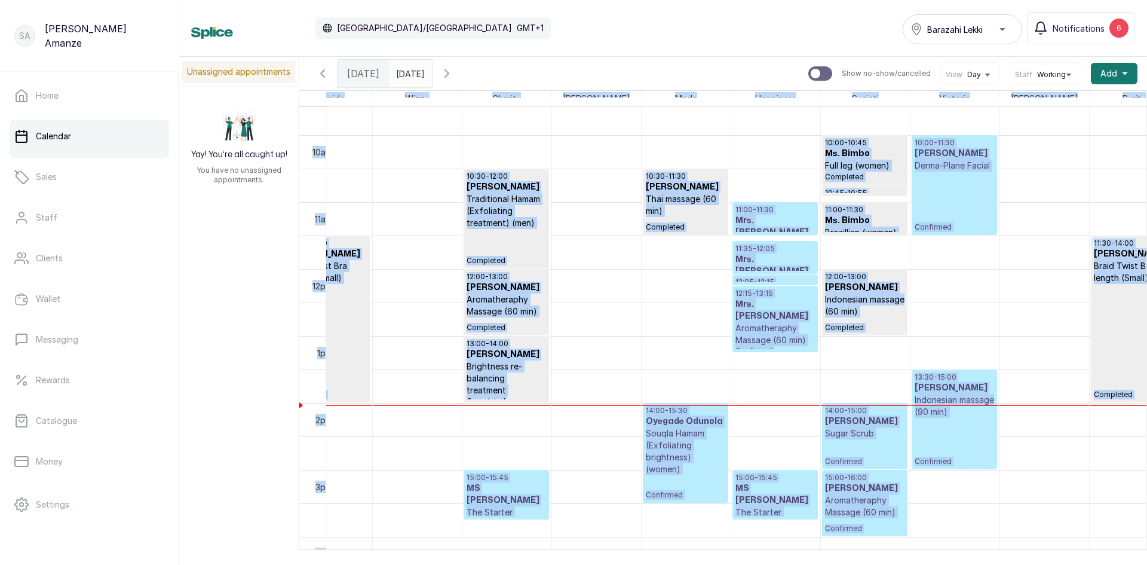
drag, startPoint x: 654, startPoint y: 549, endPoint x: 802, endPoint y: 560, distance: 148.6
click at [806, 559] on div "Calendar [GEOGRAPHIC_DATA]/[GEOGRAPHIC_DATA] GMT+1 Barazahi Lekki Notifications…" at bounding box center [663, 282] width 968 height 565
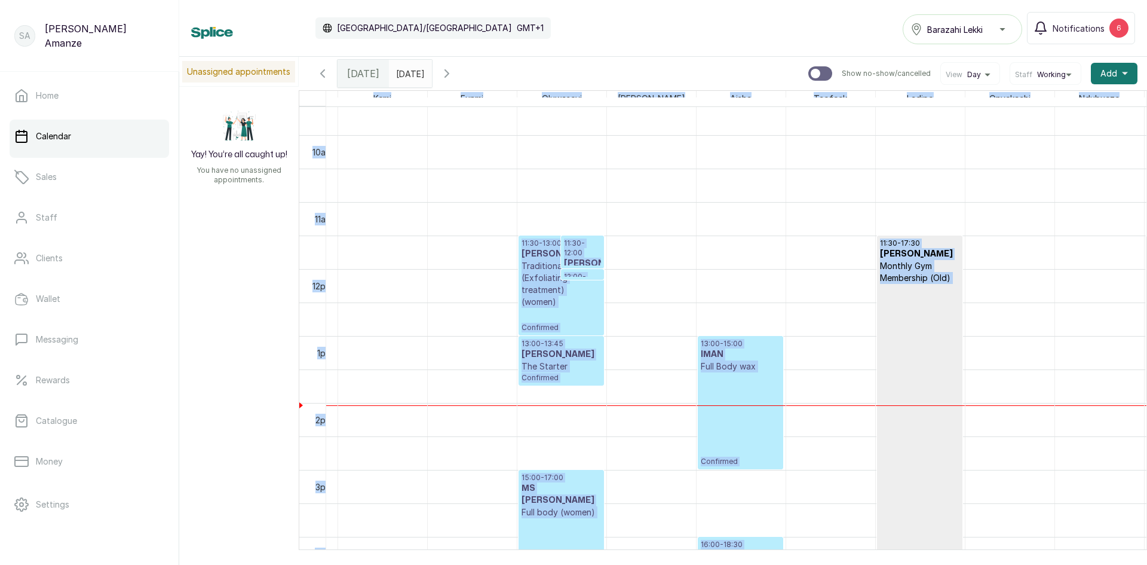
scroll to position [0, 1174]
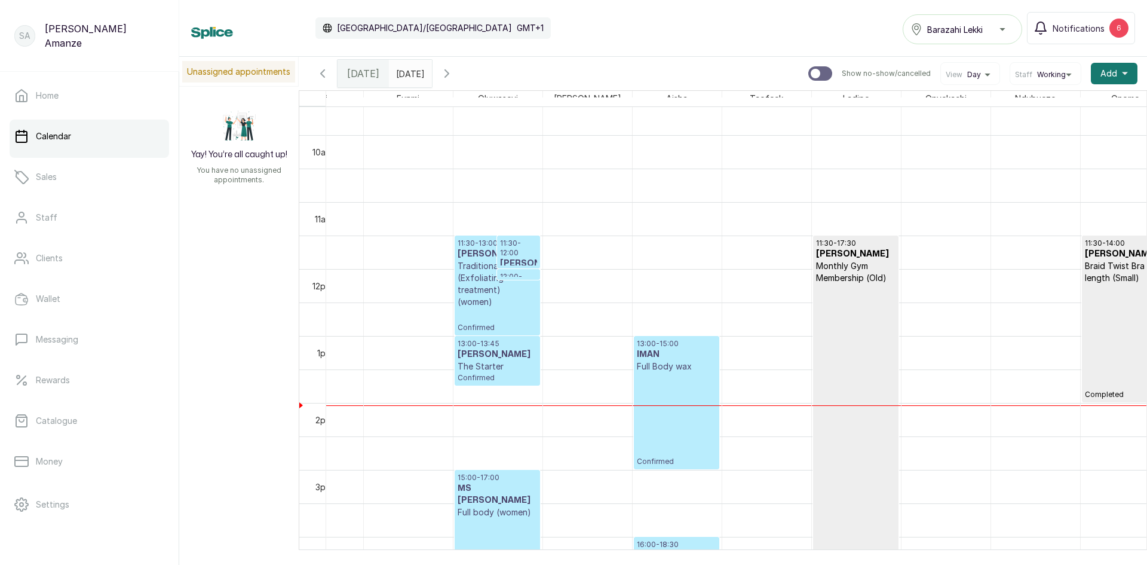
click at [865, 480] on div "11:30 - 17:30 [PERSON_NAME] Monthly Gym Membership (Old) Completed" at bounding box center [855, 435] width 79 height 395
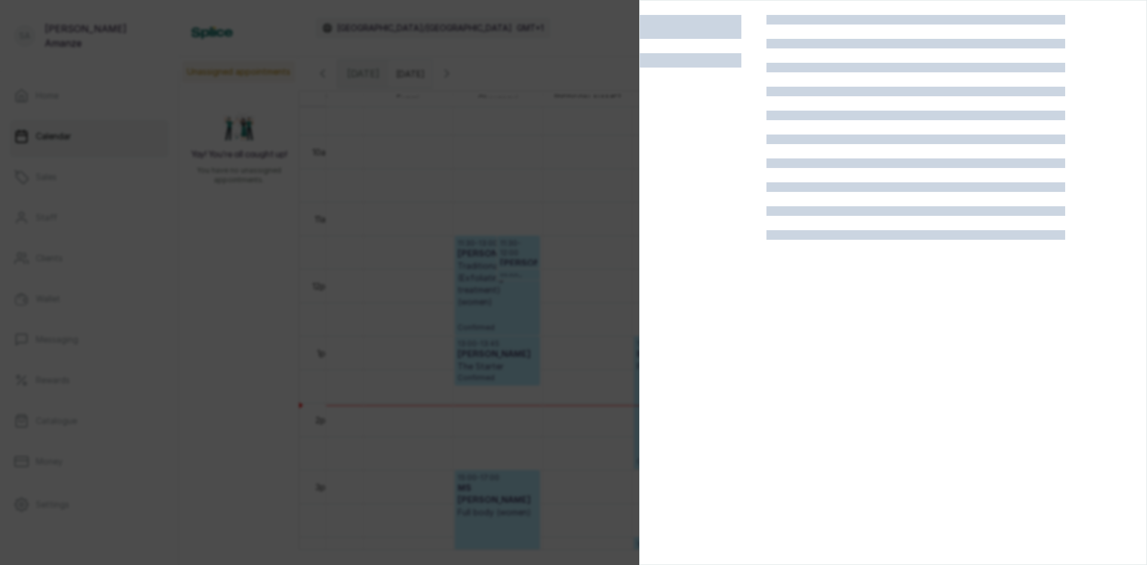
click at [508, 327] on div at bounding box center [573, 282] width 1147 height 565
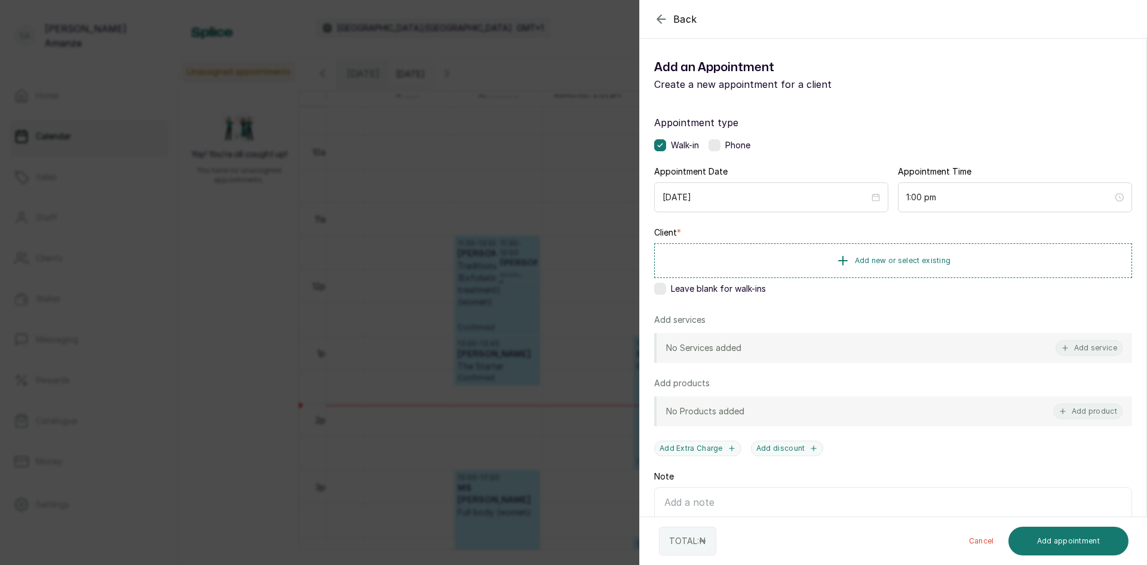
click at [671, 287] on div "Leave blank for walk-ins" at bounding box center [893, 289] width 478 height 12
click at [663, 286] on icon at bounding box center [660, 289] width 6 height 6
click at [782, 272] on button "Add new or select existing" at bounding box center [893, 259] width 478 height 33
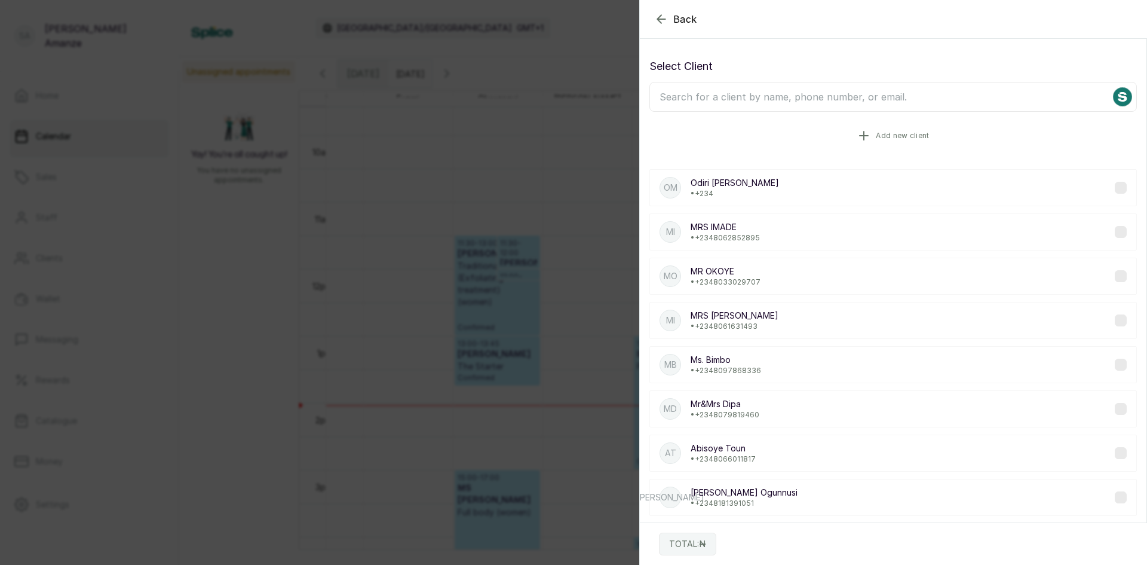
click at [761, 126] on button "Add new client" at bounding box center [894, 135] width 488 height 33
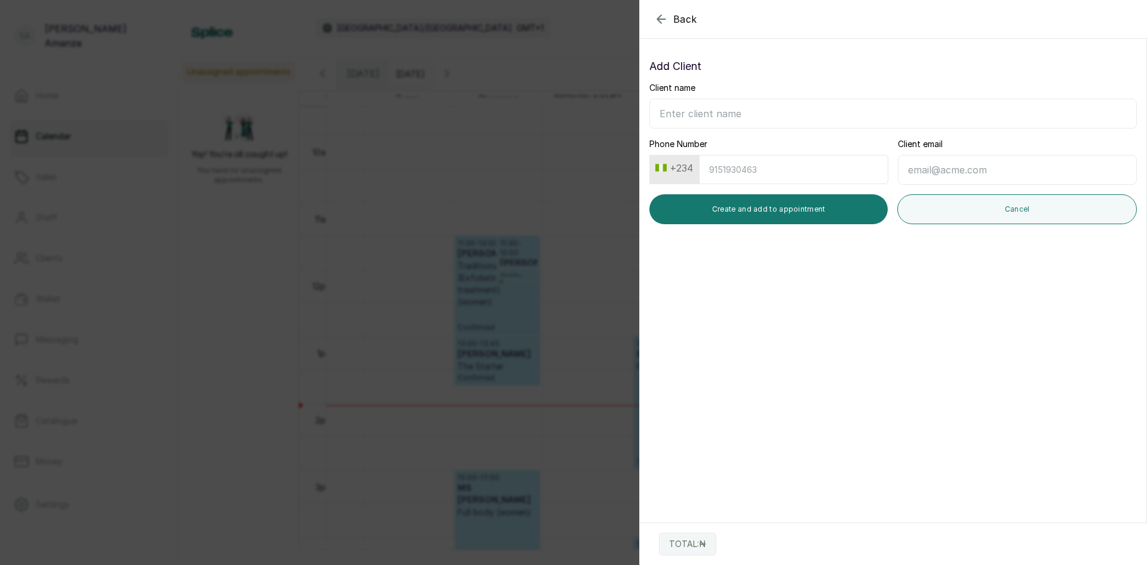
click at [757, 104] on input "Client name" at bounding box center [894, 114] width 488 height 30
drag, startPoint x: 729, startPoint y: 113, endPoint x: 691, endPoint y: 117, distance: 37.9
click at [691, 117] on input "[PERSON_NAME]" at bounding box center [894, 114] width 488 height 30
type input "Taiwo Atunwa"
click at [726, 166] on input "Phone Number" at bounding box center [793, 169] width 189 height 29
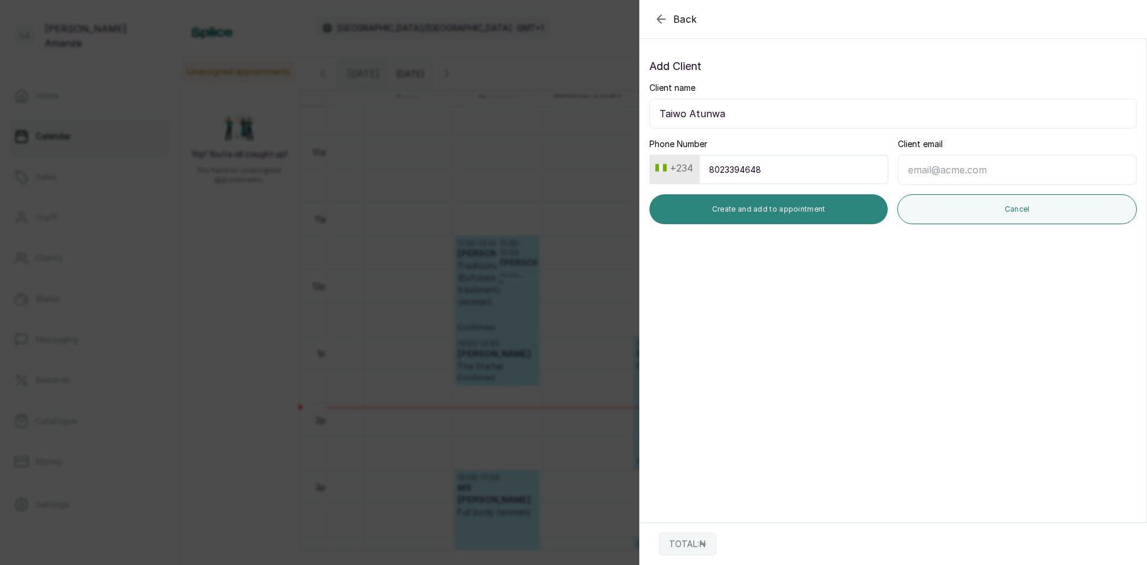
type input "8023394648"
click at [742, 201] on button "Create and add to appointment" at bounding box center [769, 209] width 238 height 30
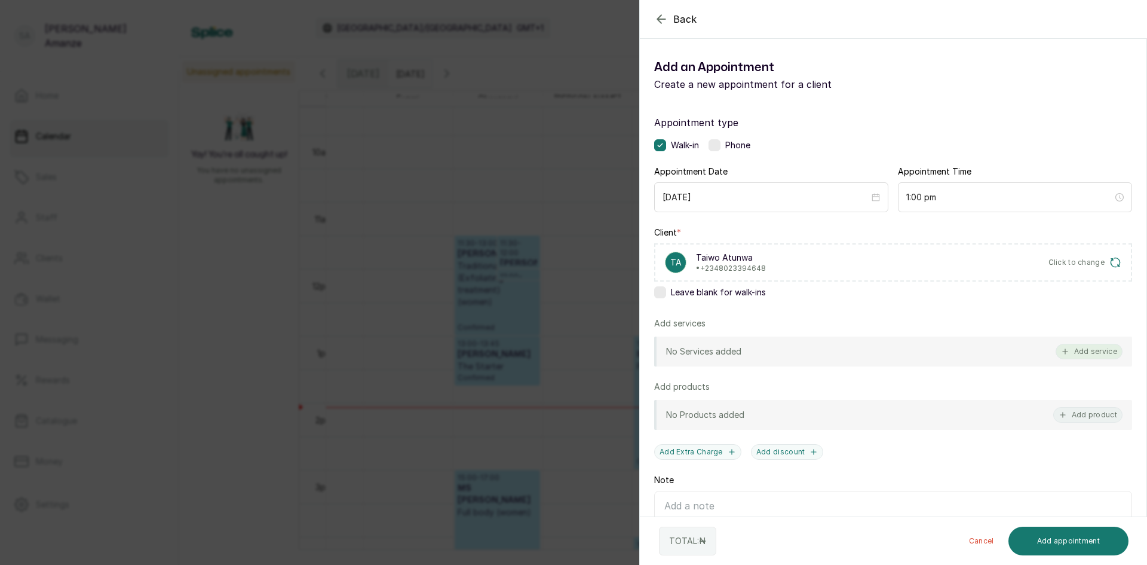
click at [1073, 359] on button "Add service" at bounding box center [1089, 352] width 67 height 16
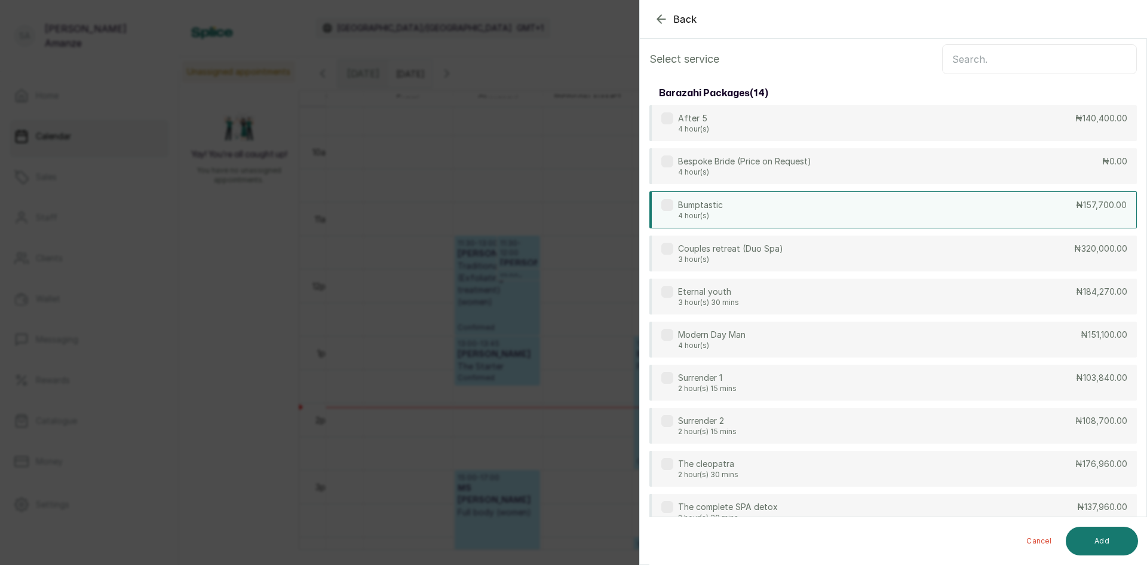
scroll to position [0, 0]
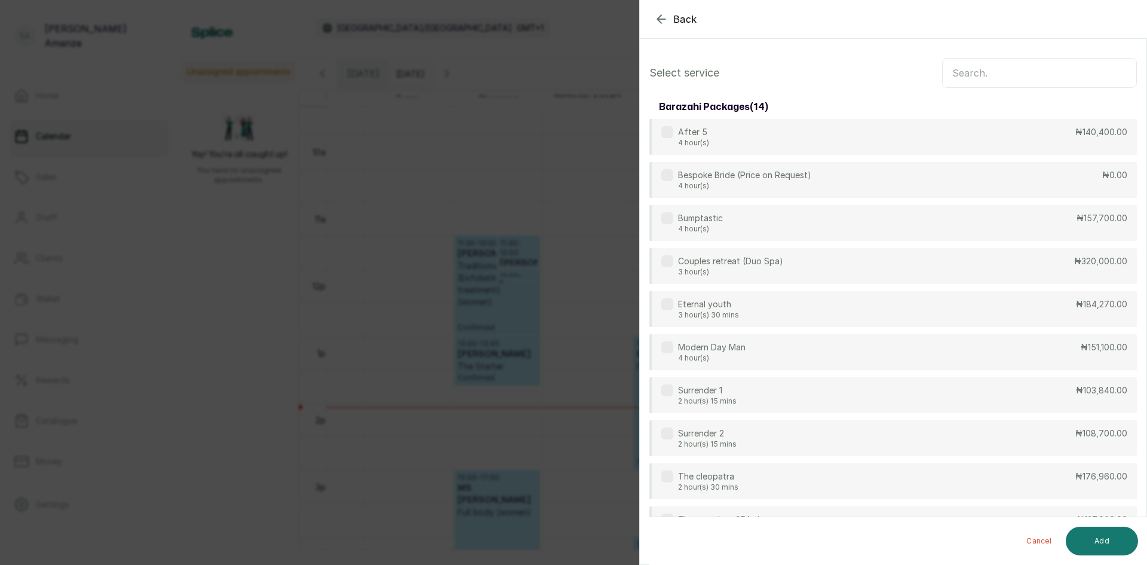
click at [1041, 81] on input "text" at bounding box center [1039, 73] width 195 height 30
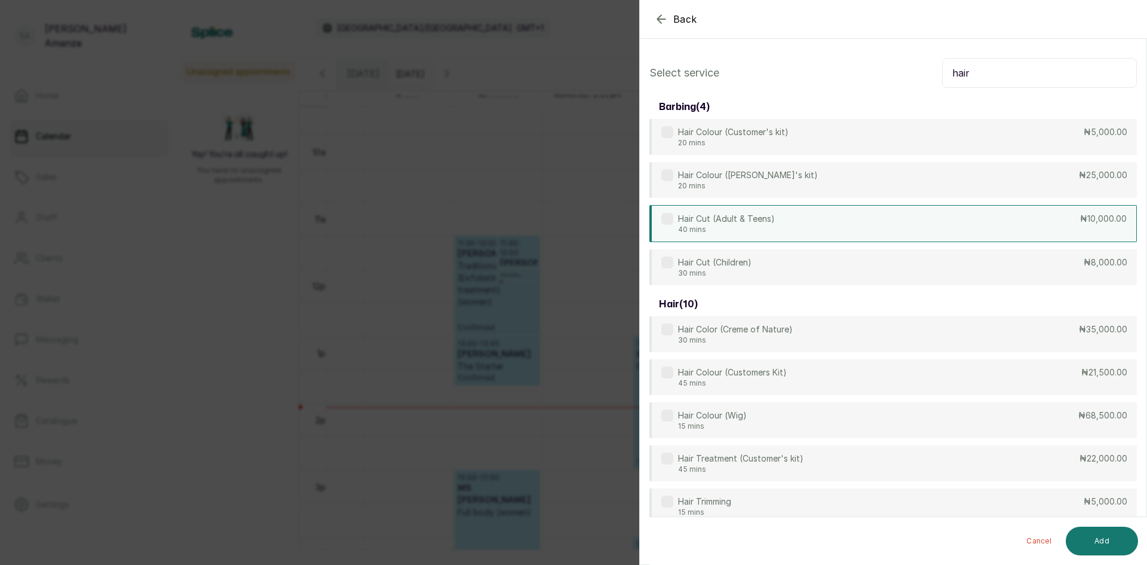
type input "hair"
drag, startPoint x: 749, startPoint y: 228, endPoint x: 794, endPoint y: 235, distance: 45.4
click at [750, 228] on p "40 mins" at bounding box center [726, 230] width 97 height 10
click at [661, 216] on div "Hair Cut (Adult & Teens) 40 mins ₦10,000.00" at bounding box center [894, 223] width 488 height 37
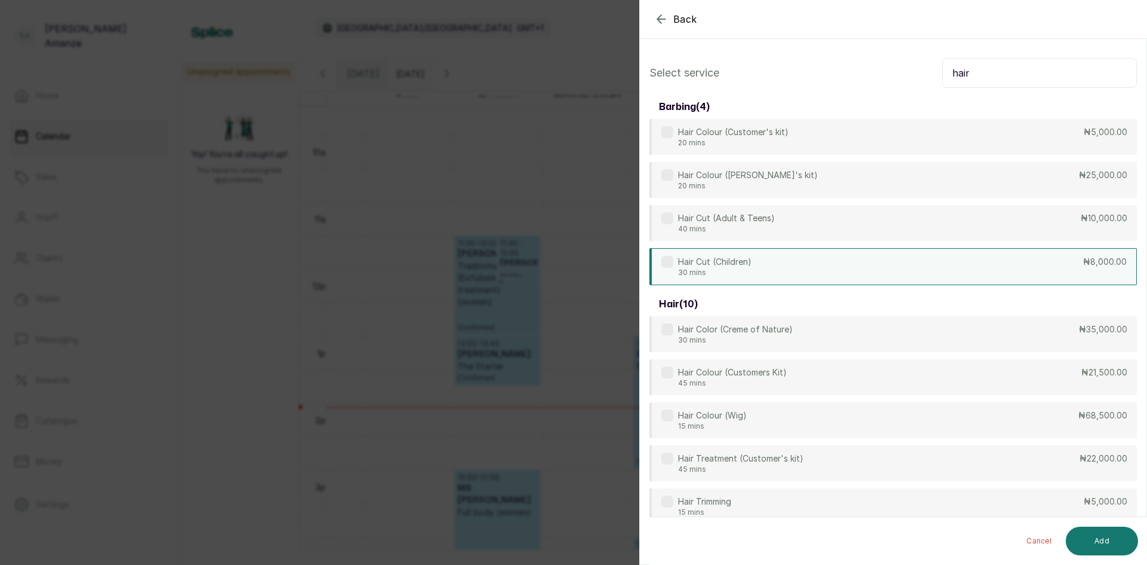
click at [675, 264] on div "Hair Cut (Children) 30 mins" at bounding box center [707, 267] width 90 height 22
click at [1085, 536] on button "Add" at bounding box center [1102, 541] width 72 height 29
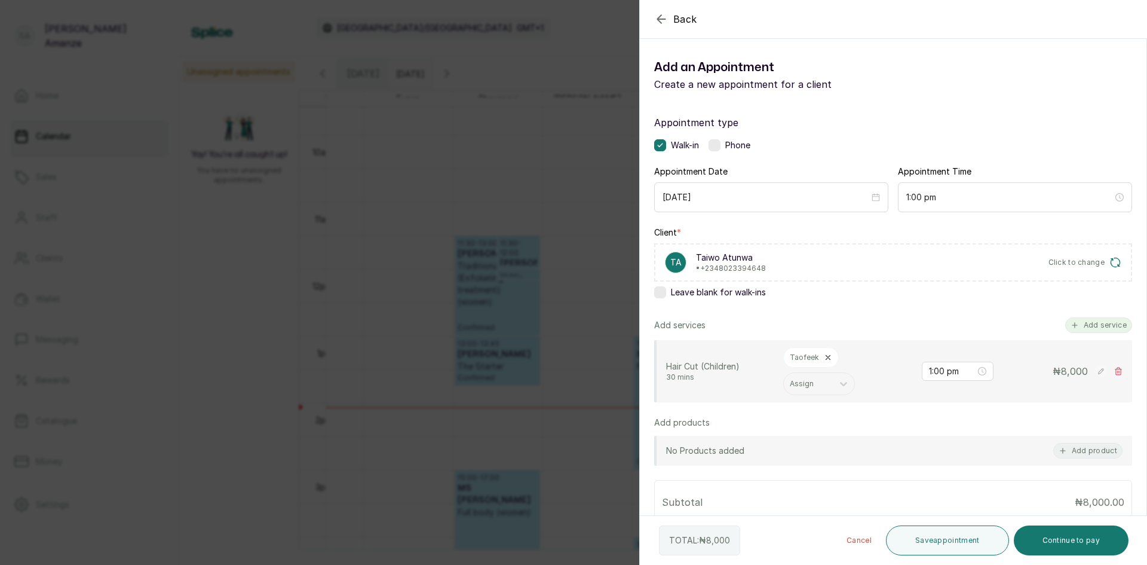
click at [1086, 325] on button "Add service" at bounding box center [1099, 325] width 67 height 16
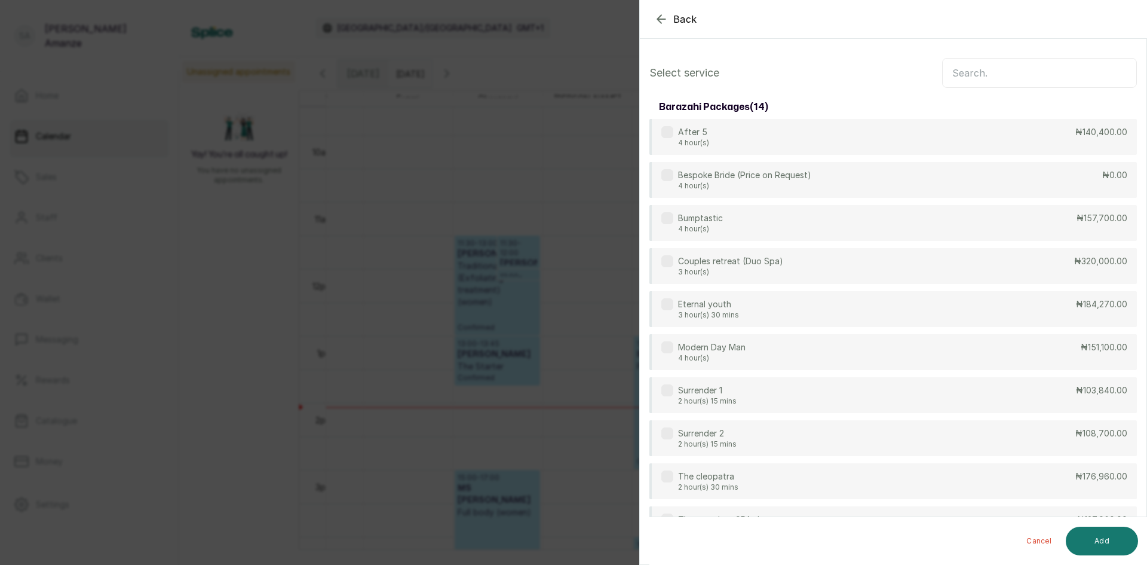
click at [954, 80] on input "text" at bounding box center [1039, 73] width 195 height 30
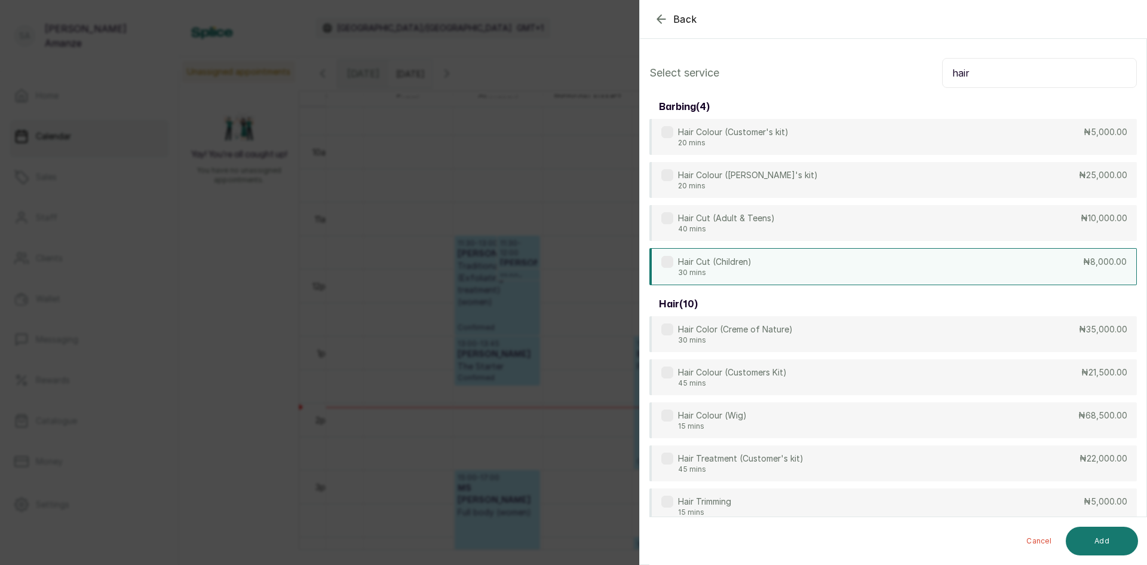
type input "hair"
click at [726, 265] on p "Hair Cut (Children)" at bounding box center [715, 262] width 74 height 12
click at [1103, 536] on button "Add" at bounding box center [1102, 541] width 72 height 29
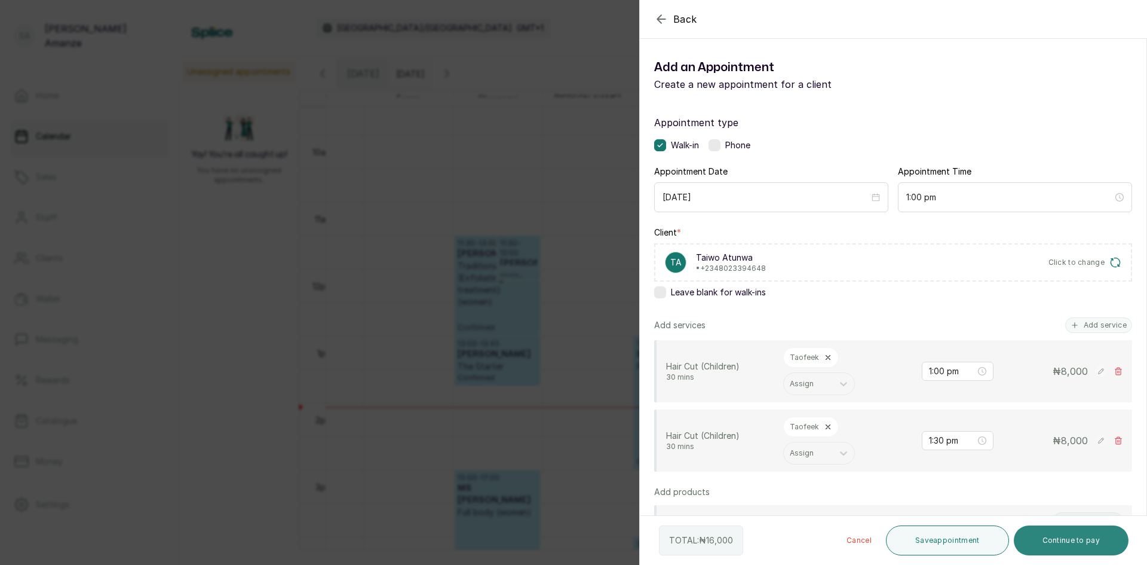
click at [1064, 538] on button "Continue to pay" at bounding box center [1071, 540] width 115 height 30
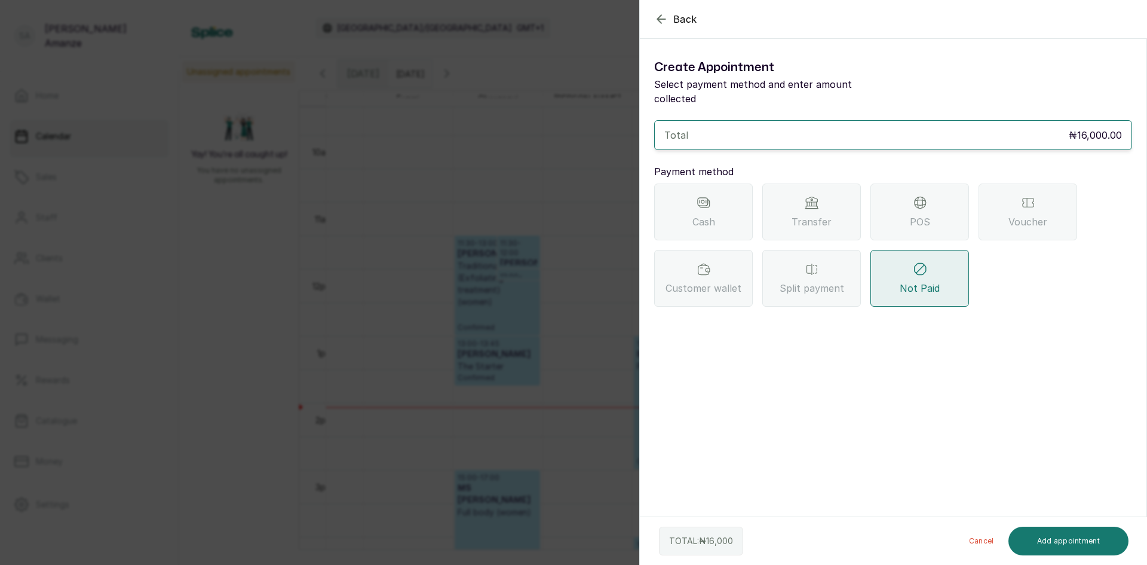
click at [905, 215] on div "POS" at bounding box center [920, 211] width 99 height 57
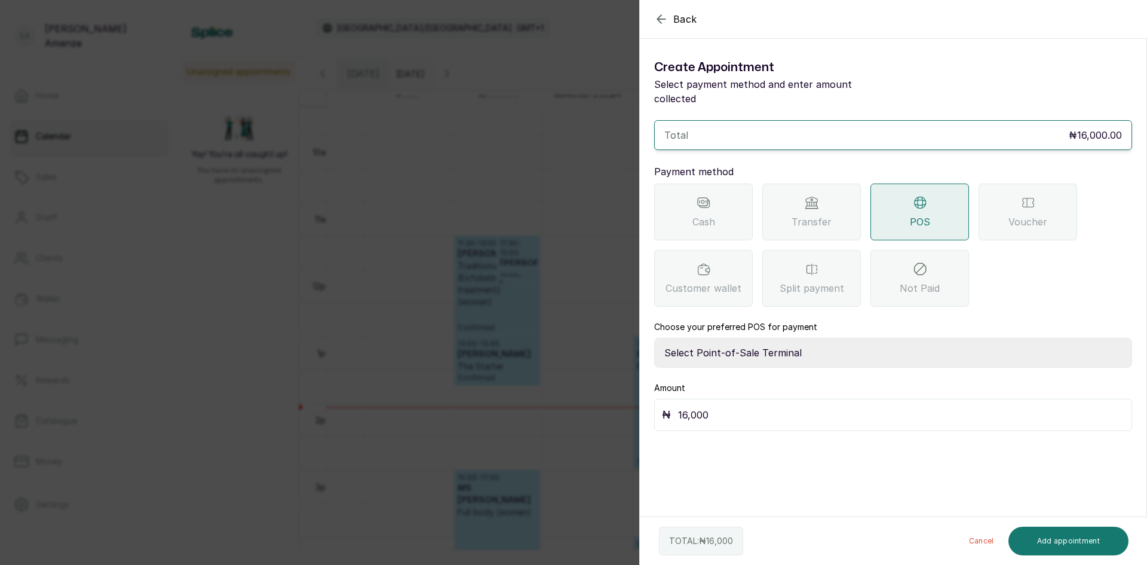
click at [707, 339] on select "Select Point-of-Sale Terminal [GEOGRAPHIC_DATA] POS Paystack-Titan Access POS A…" at bounding box center [893, 353] width 478 height 30
select select "4d1b21be-96f6-4525-8484-90dd038af117"
click at [654, 338] on select "Select Point-of-Sale Terminal [GEOGRAPHIC_DATA] POS Paystack-Titan Access POS A…" at bounding box center [893, 353] width 478 height 30
click at [1119, 543] on button "Add appointment" at bounding box center [1069, 541] width 121 height 29
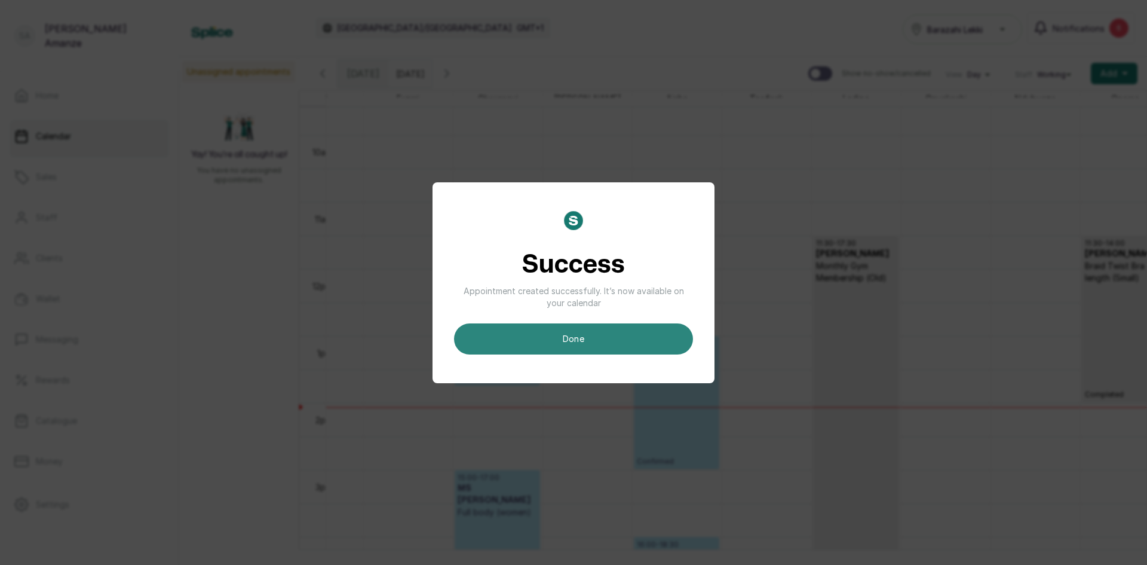
click at [610, 345] on button "done" at bounding box center [573, 338] width 239 height 31
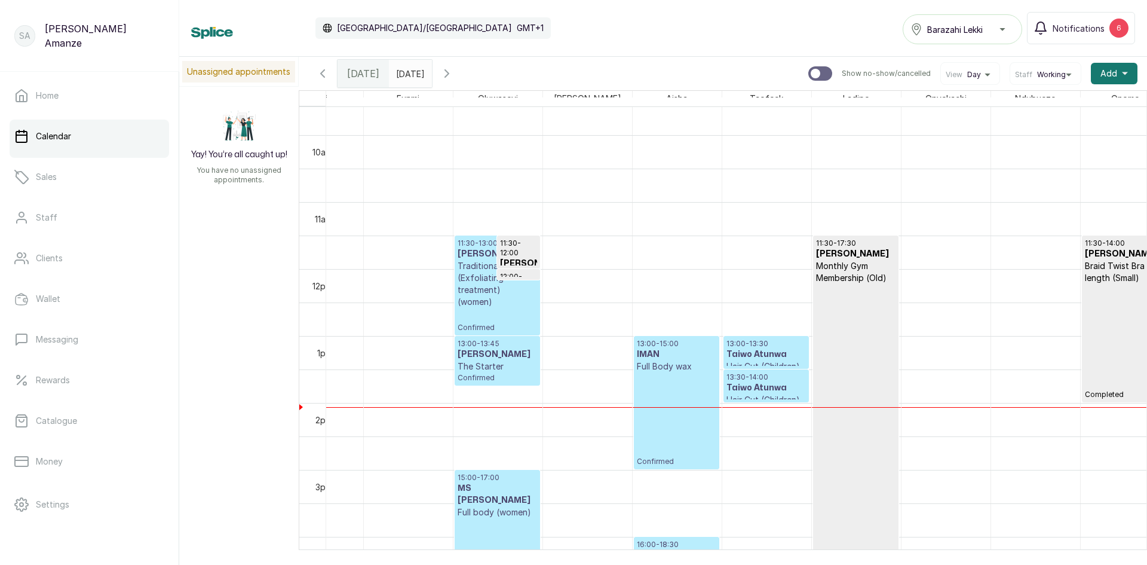
click at [521, 265] on div at bounding box center [519, 267] width 42 height 5
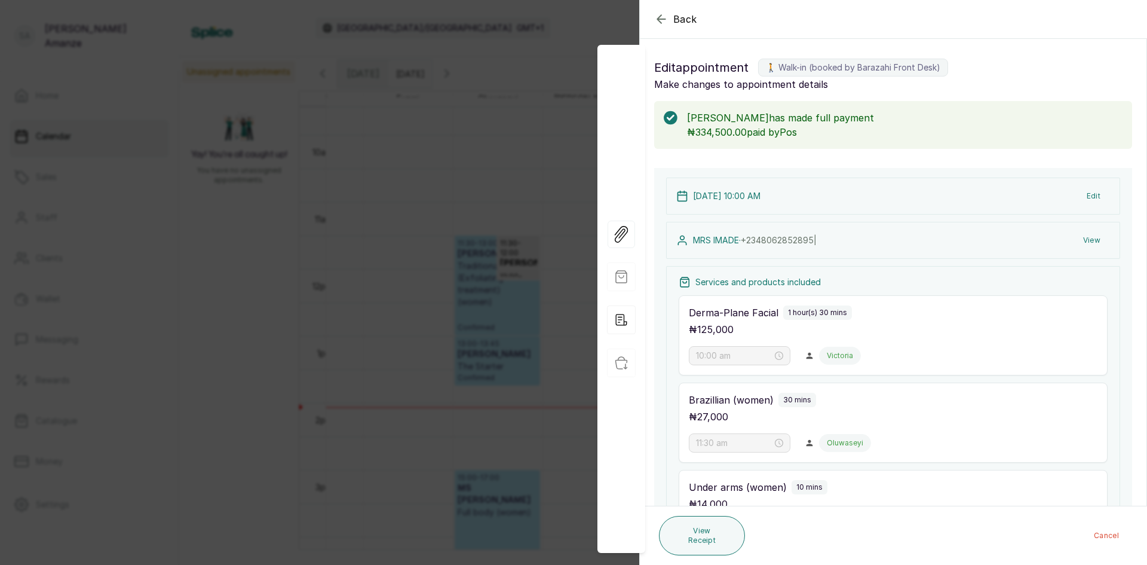
click at [535, 189] on div "Back Appointment Details Edit appointment 🚶 Walk-in (booked by Barazahi Front D…" at bounding box center [573, 282] width 1147 height 565
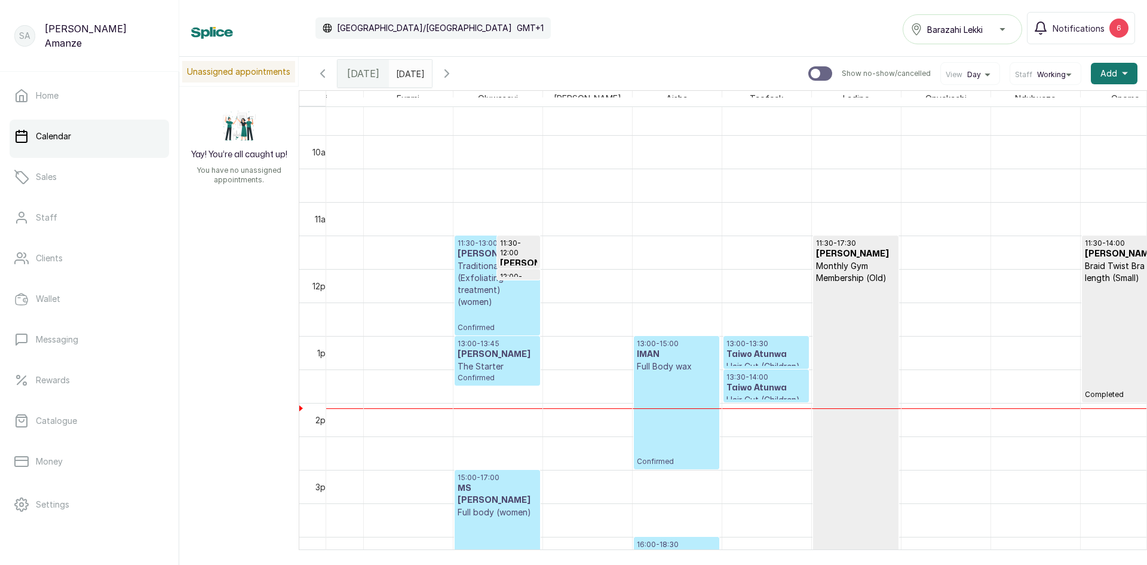
click at [496, 329] on span "Confirmed" at bounding box center [497, 328] width 79 height 10
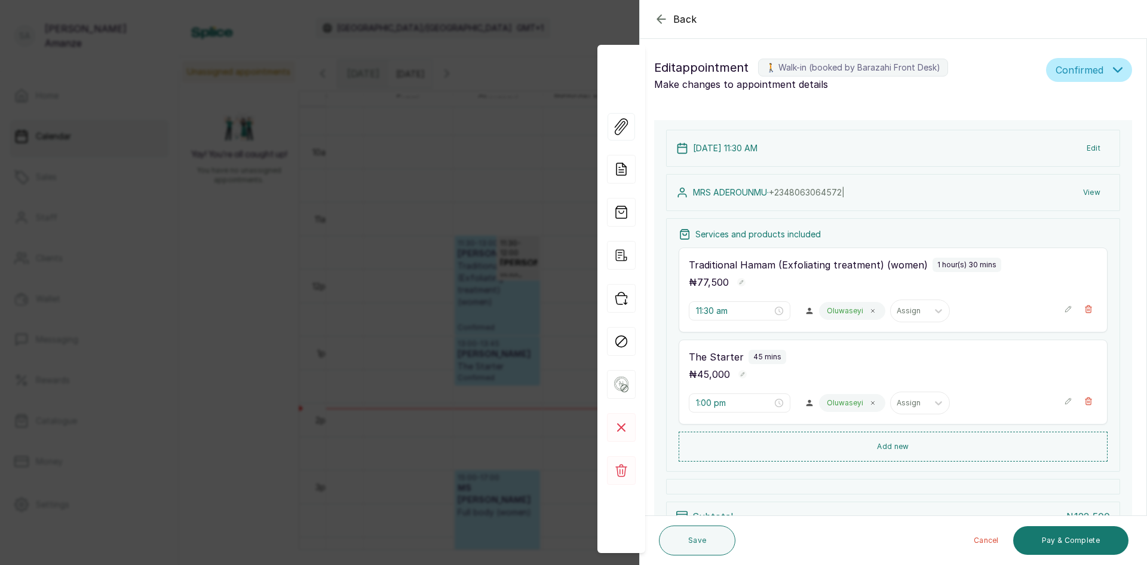
click at [1085, 151] on button "Edit" at bounding box center [1094, 148] width 33 height 22
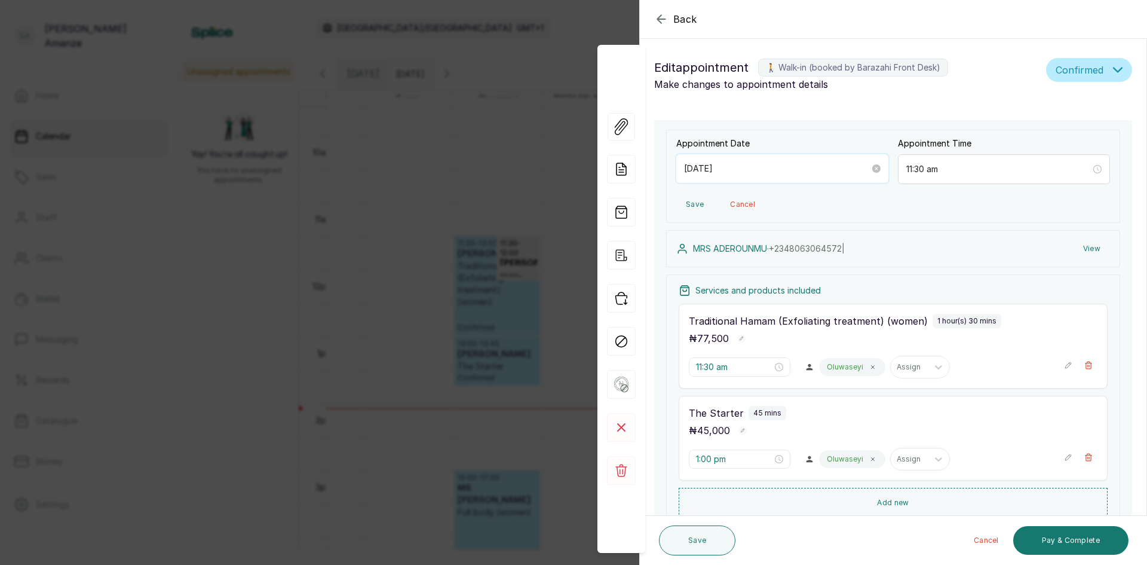
click at [712, 169] on input "[DATE]" at bounding box center [777, 168] width 186 height 13
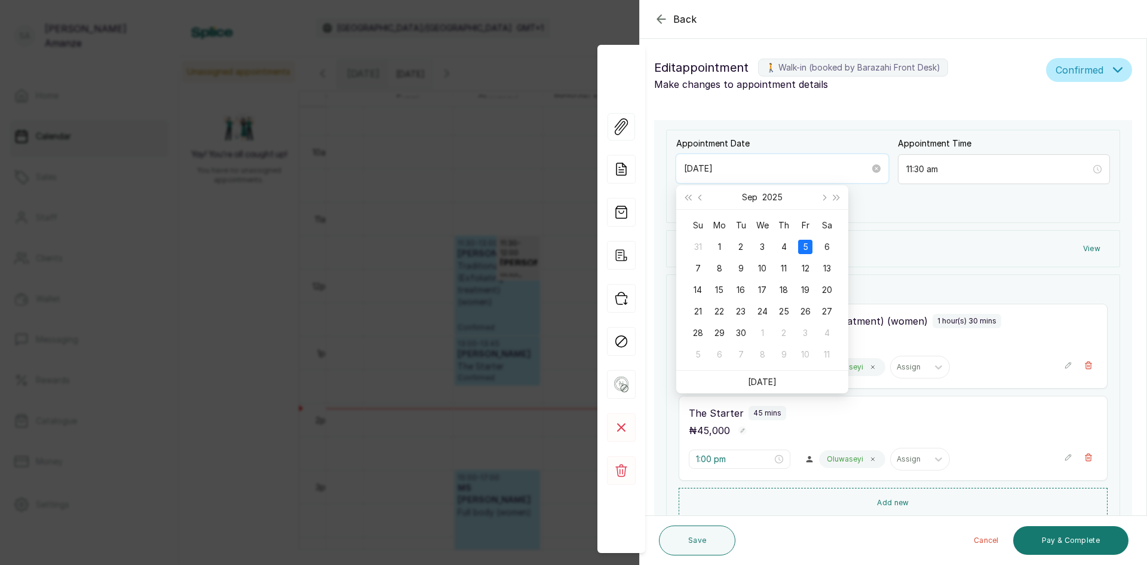
click at [712, 169] on input "[DATE]" at bounding box center [777, 168] width 186 height 13
type input "[DATE]"
click at [829, 247] on div "6" at bounding box center [827, 247] width 14 height 14
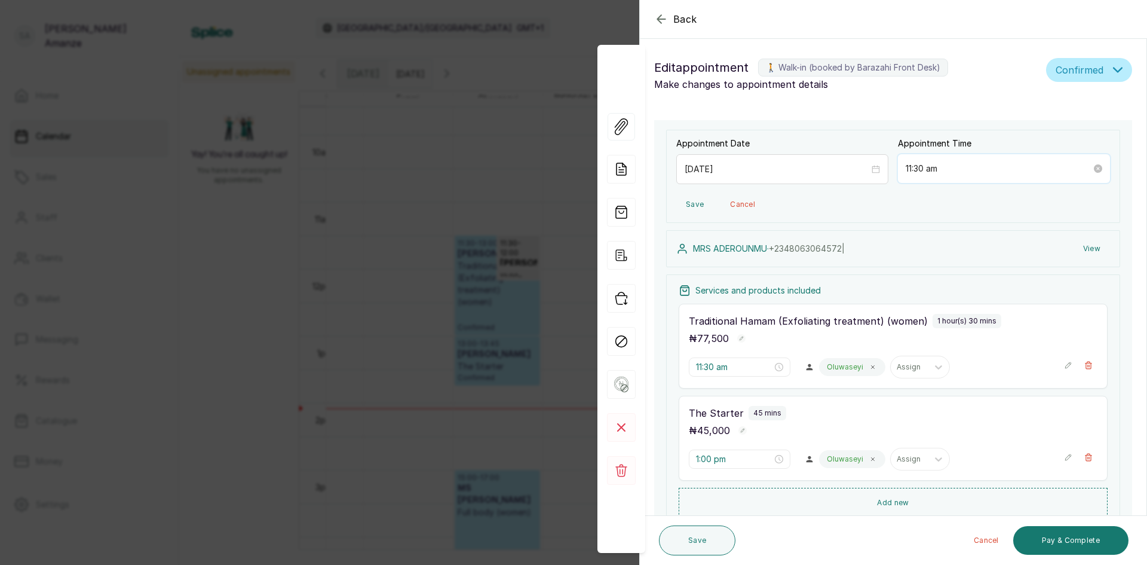
click at [907, 171] on input "11:30 am" at bounding box center [999, 168] width 186 height 13
click at [910, 173] on input "11:30 am" at bounding box center [999, 168] width 186 height 13
click at [908, 173] on input "11:30 am" at bounding box center [999, 168] width 186 height 13
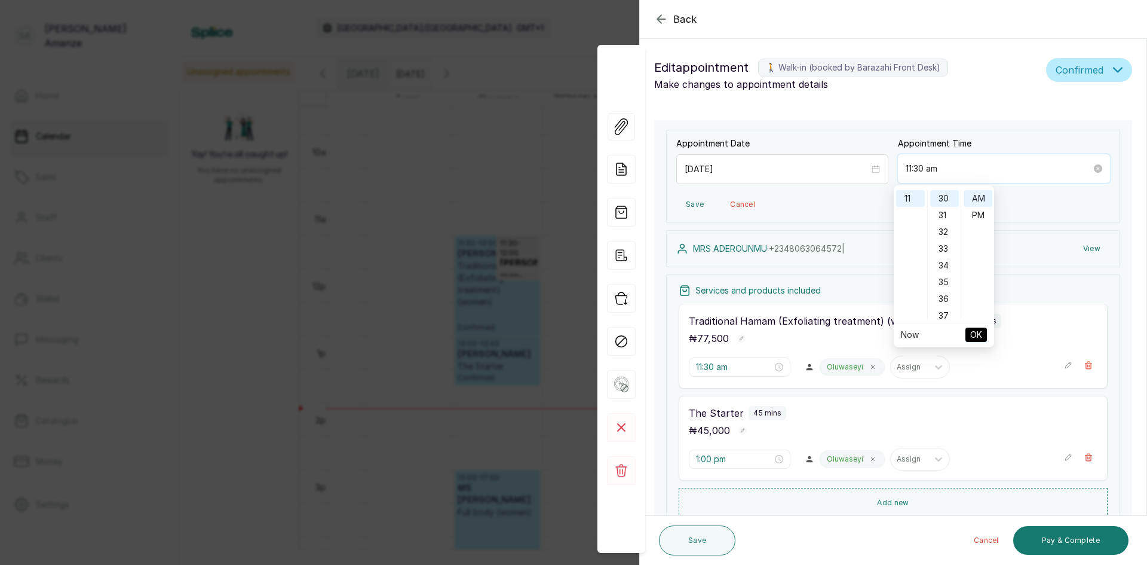
click at [906, 172] on input "11:30 am" at bounding box center [999, 168] width 186 height 13
click at [918, 165] on input "12:30 am" at bounding box center [999, 168] width 186 height 13
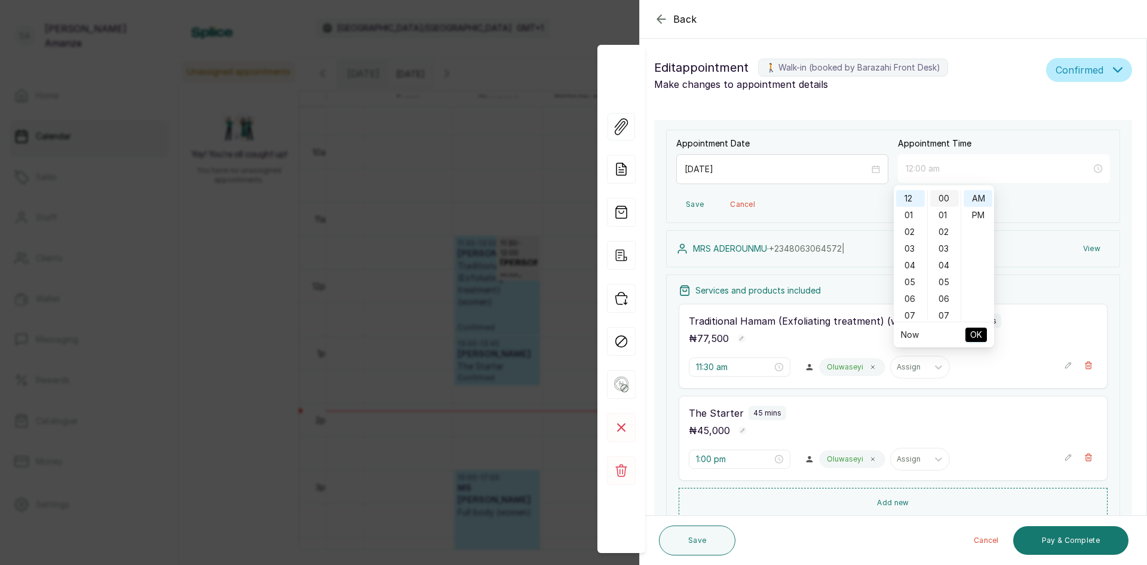
click at [951, 201] on div "00" at bounding box center [945, 198] width 29 height 17
type input "12:00 pm"
click at [974, 216] on div "PM" at bounding box center [978, 215] width 29 height 17
click at [977, 332] on span "OK" at bounding box center [977, 334] width 12 height 23
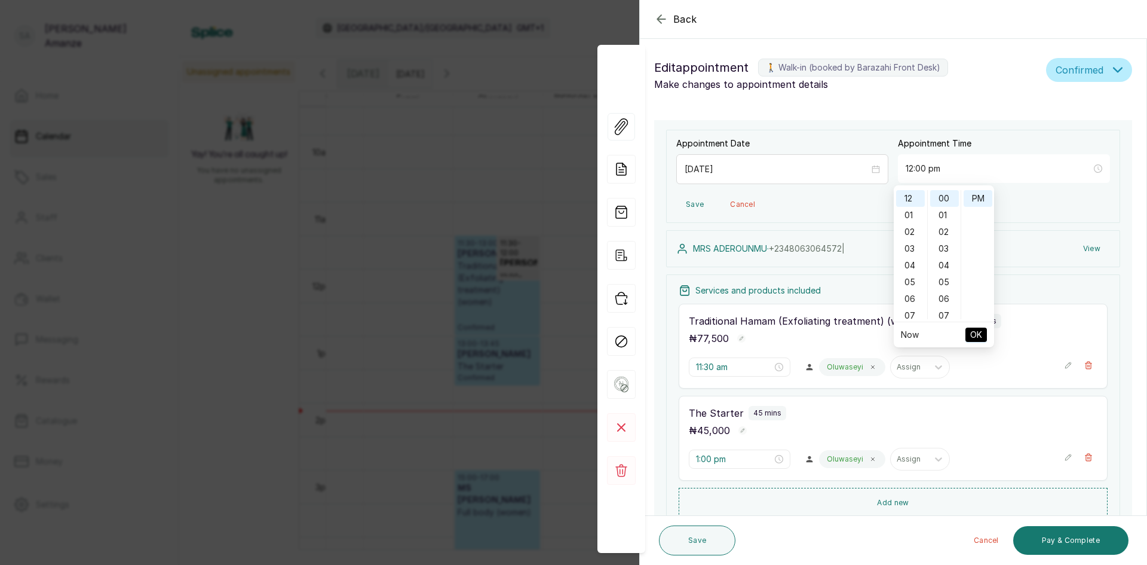
type input "12:00 pm"
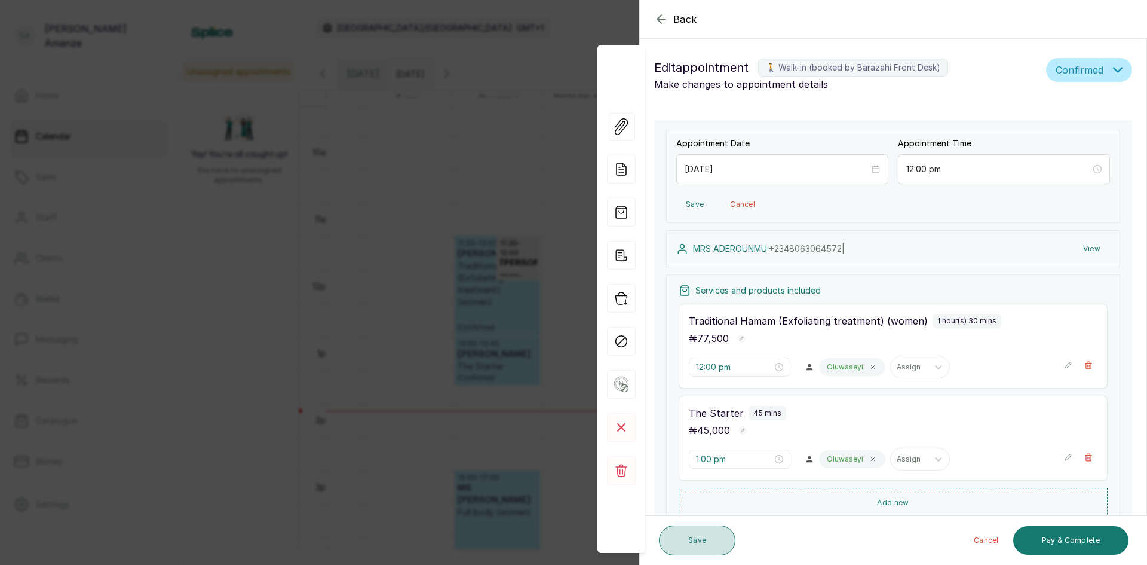
click at [709, 529] on button "Save" at bounding box center [697, 540] width 76 height 30
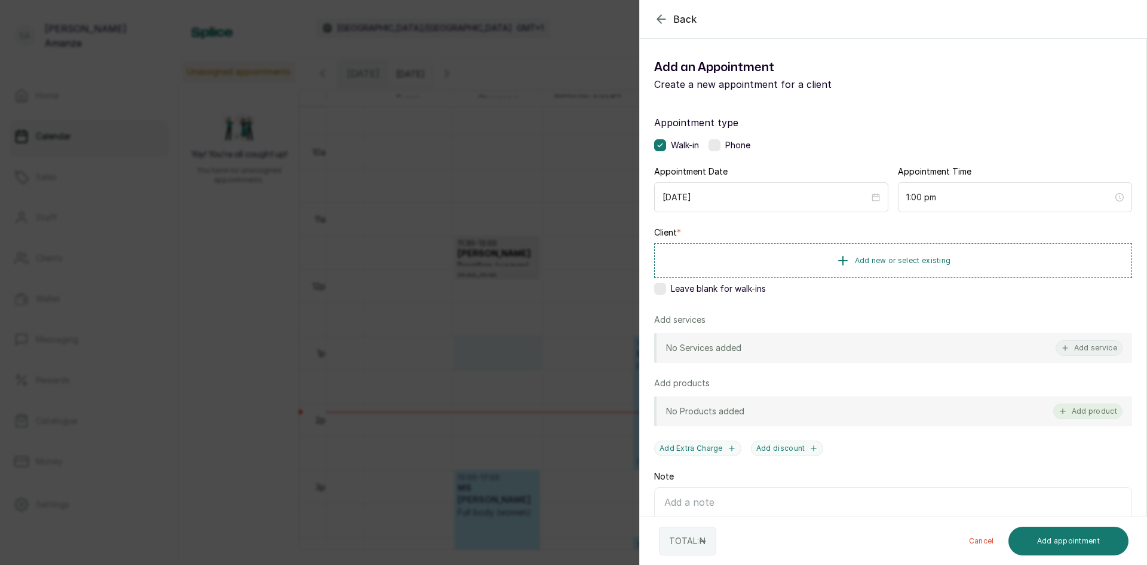
click at [1076, 411] on button "Add product" at bounding box center [1088, 411] width 69 height 16
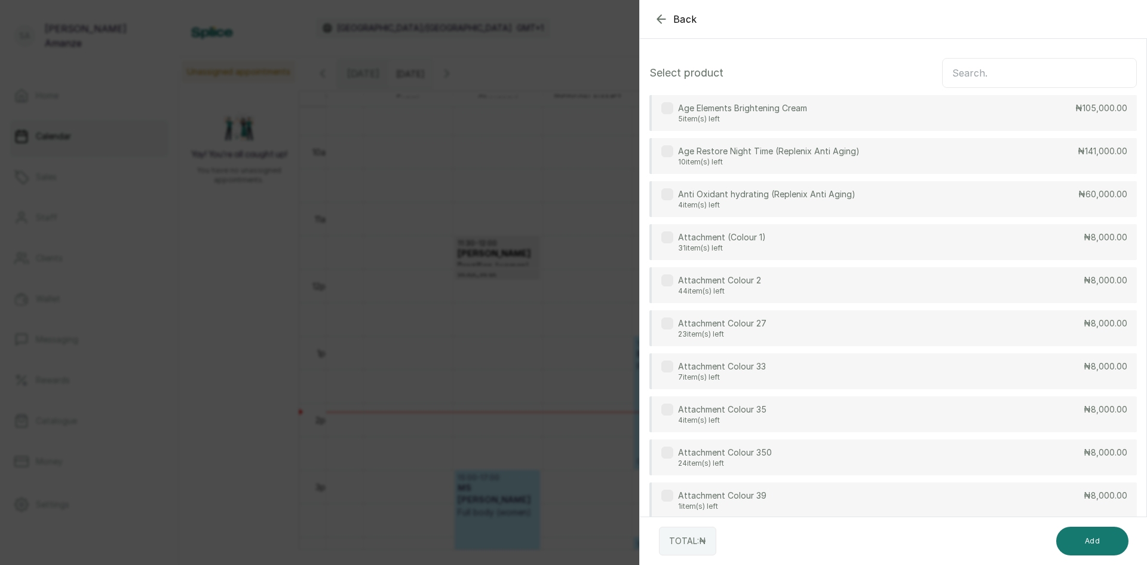
click at [942, 75] on input "text" at bounding box center [1039, 73] width 195 height 30
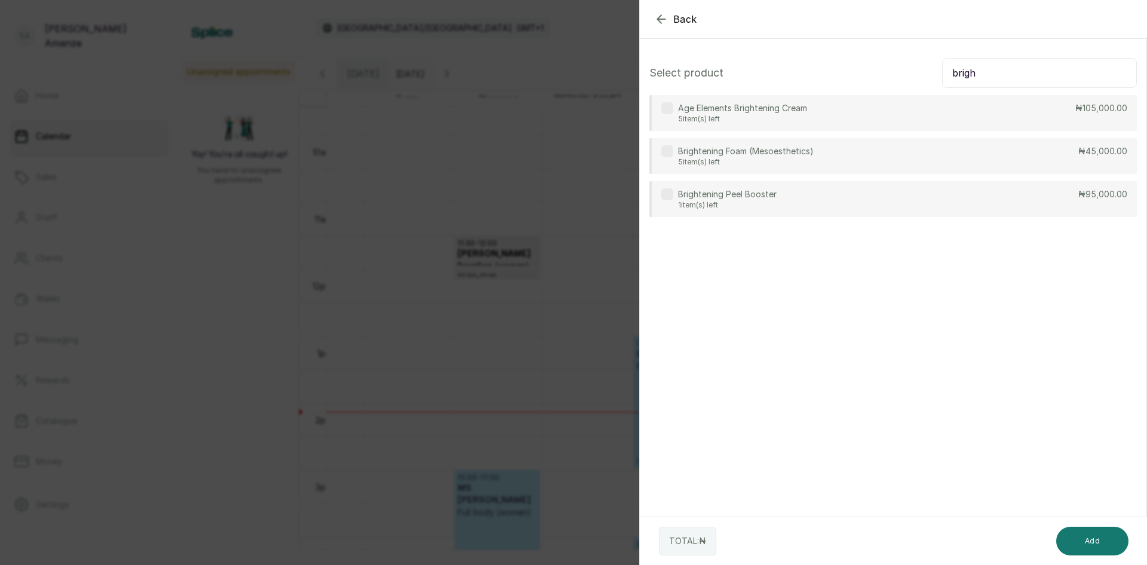
type input "brigh"
click at [804, 202] on div "Brightening Peel Booster 1 item(s) left ₦95,000.00" at bounding box center [894, 199] width 488 height 36
click at [674, 195] on div "Brightening Peel Booster 1 item(s) left" at bounding box center [719, 199] width 115 height 22
click at [666, 23] on icon "button" at bounding box center [661, 19] width 14 height 14
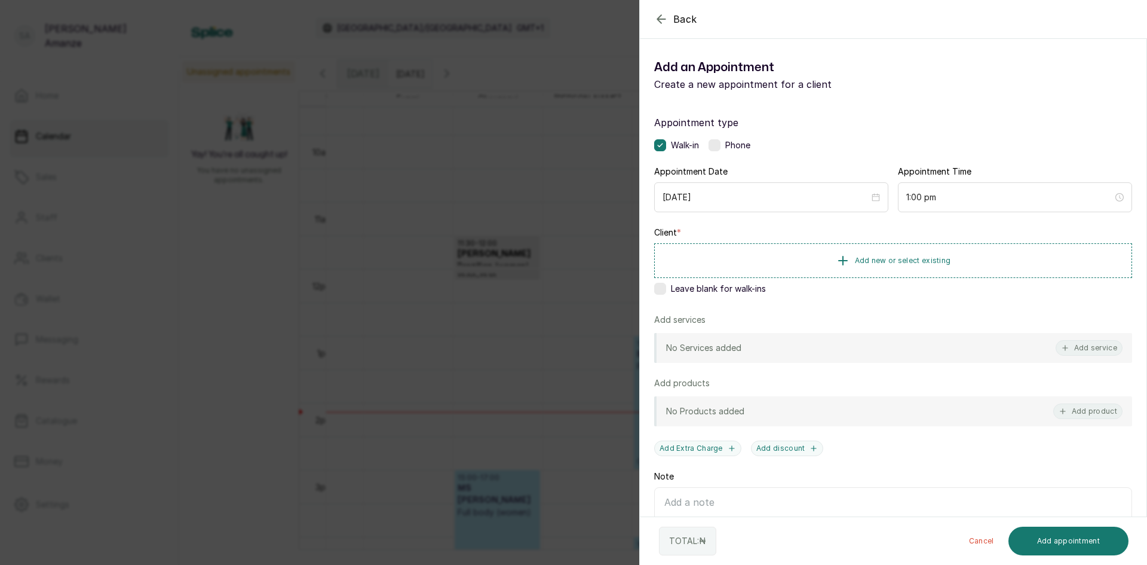
click at [552, 216] on div "Back Add Appointment Add an Appointment Create a new appointment for a client A…" at bounding box center [573, 282] width 1147 height 565
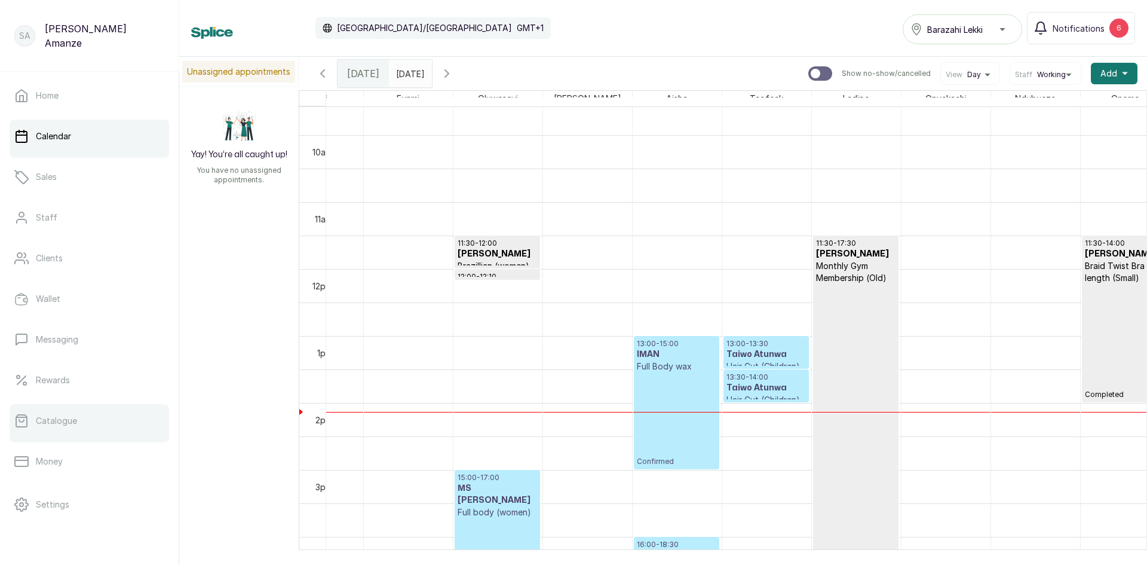
click at [48, 422] on p "Catalogue" at bounding box center [56, 421] width 41 height 12
